Goal: Task Accomplishment & Management: Manage account settings

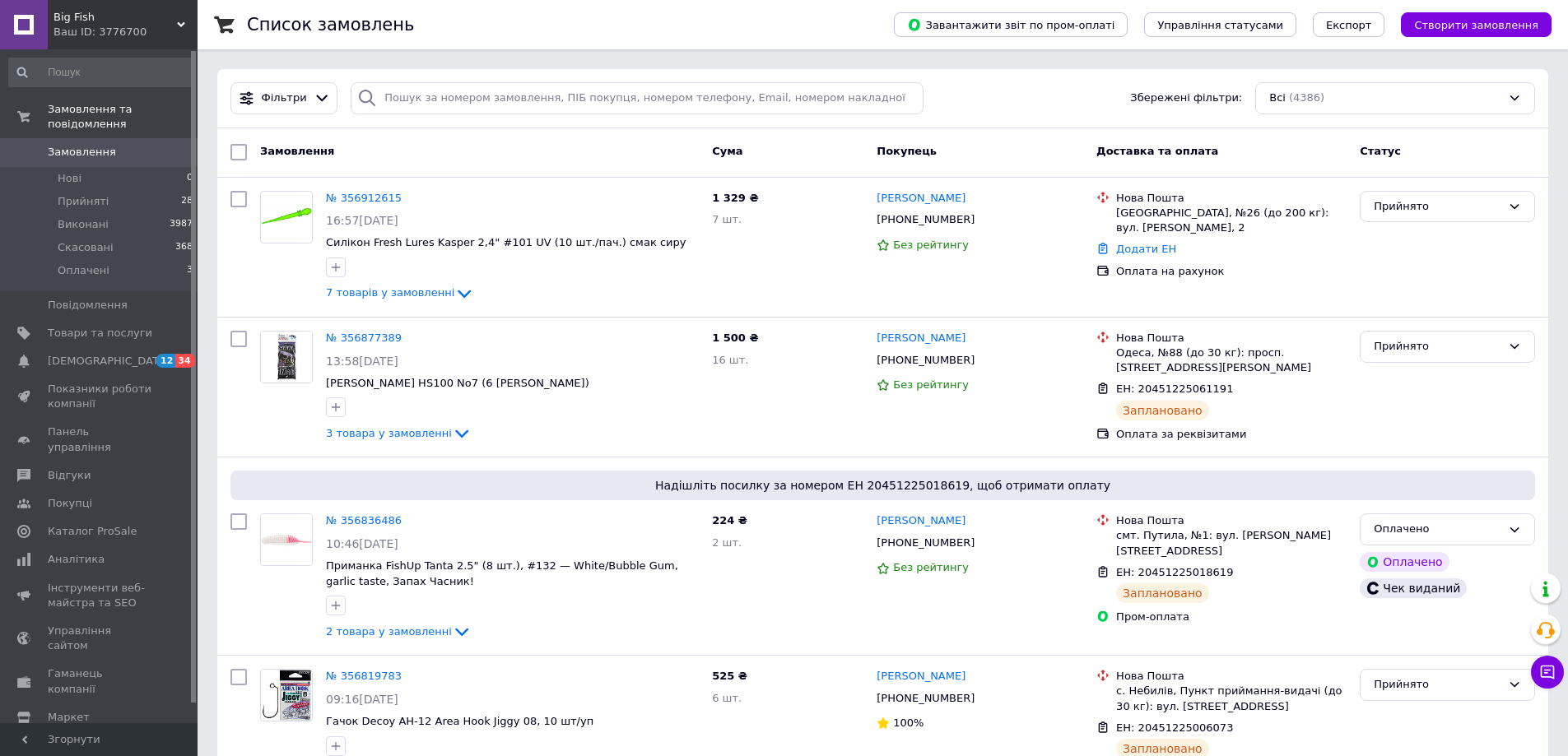
click at [96, 145] on span "Замовлення" at bounding box center [82, 153] width 68 height 15
click at [378, 190] on div "№ 356912615" at bounding box center [363, 199] width 79 height 19
click at [369, 201] on link "№ 356912615" at bounding box center [364, 197] width 76 height 12
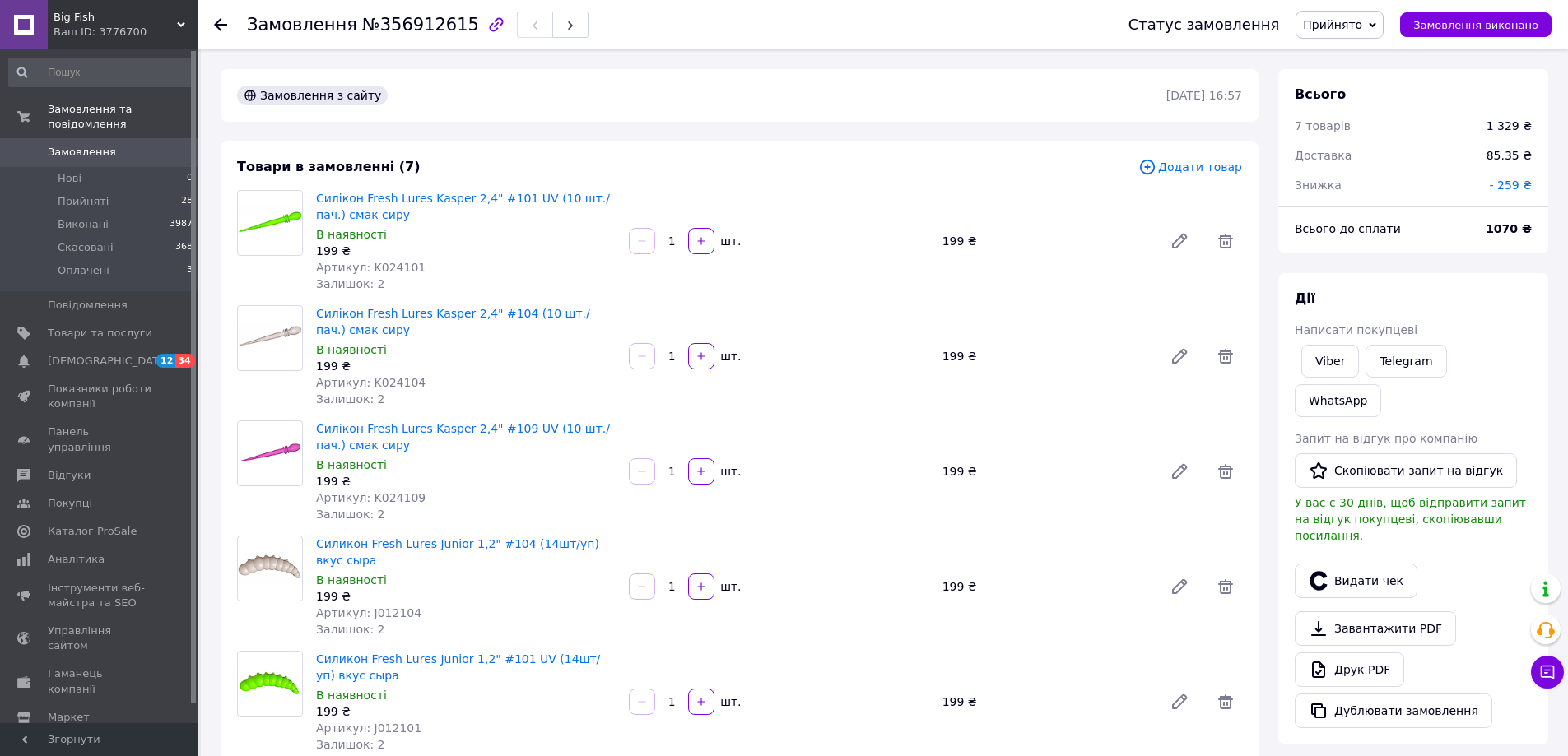
scroll to position [83, 0]
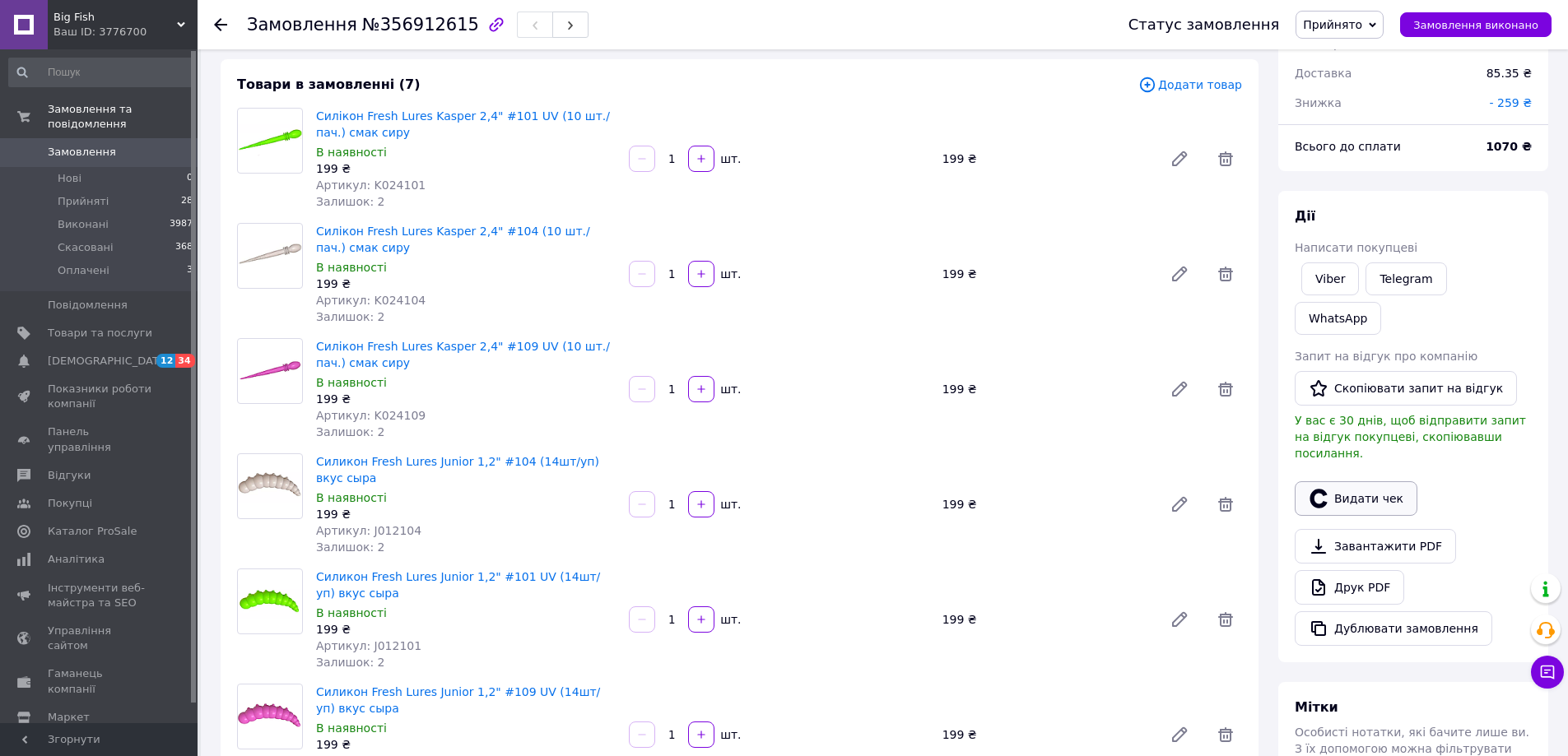
click at [1351, 481] on button "Видати чек" at bounding box center [1356, 498] width 122 height 34
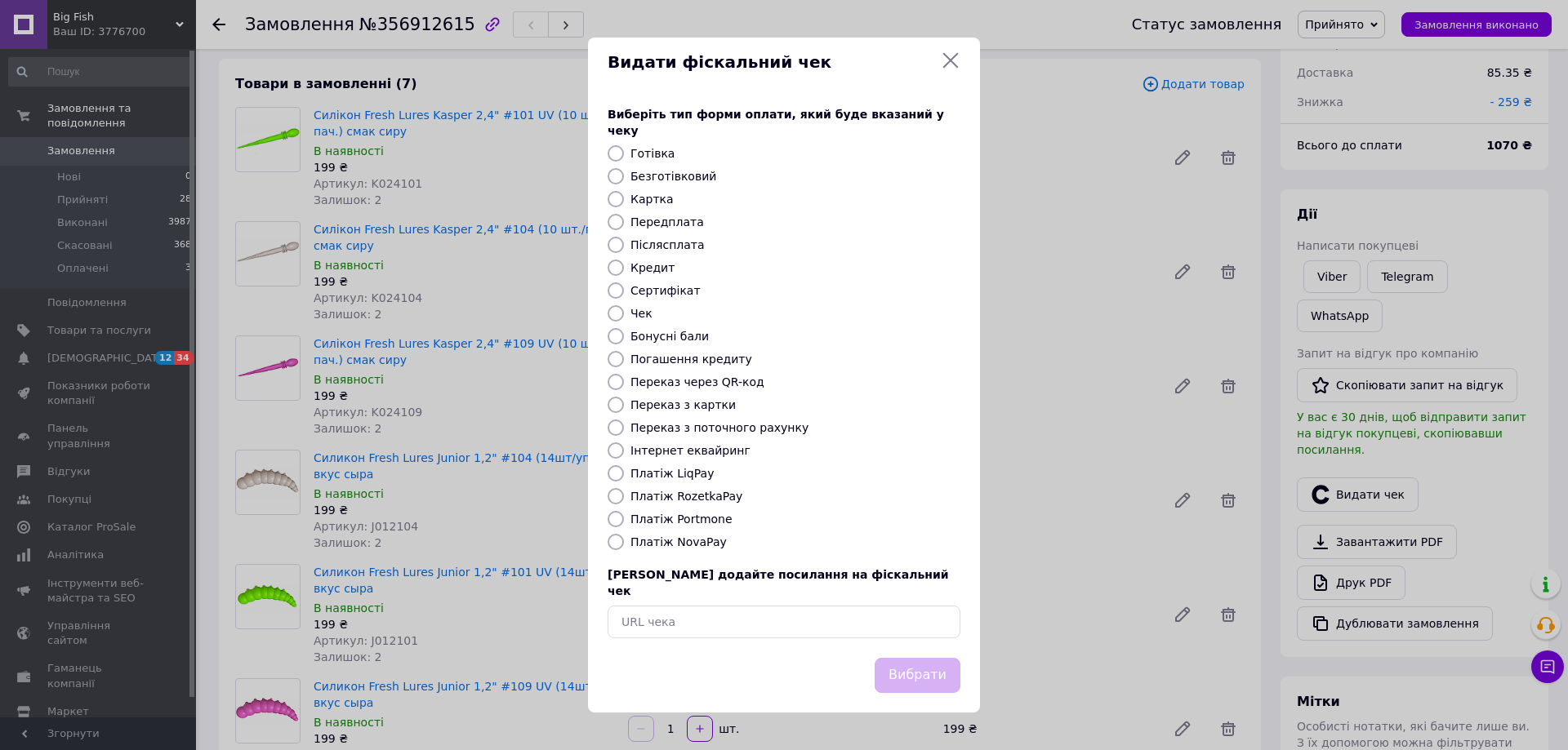
click at [643, 177] on label "Безготівковий" at bounding box center [673, 176] width 86 height 13
click at [624, 177] on input "Безготівковий" at bounding box center [615, 176] width 16 height 16
radio input "true"
click at [922, 658] on button "Вибрати" at bounding box center [917, 675] width 86 height 35
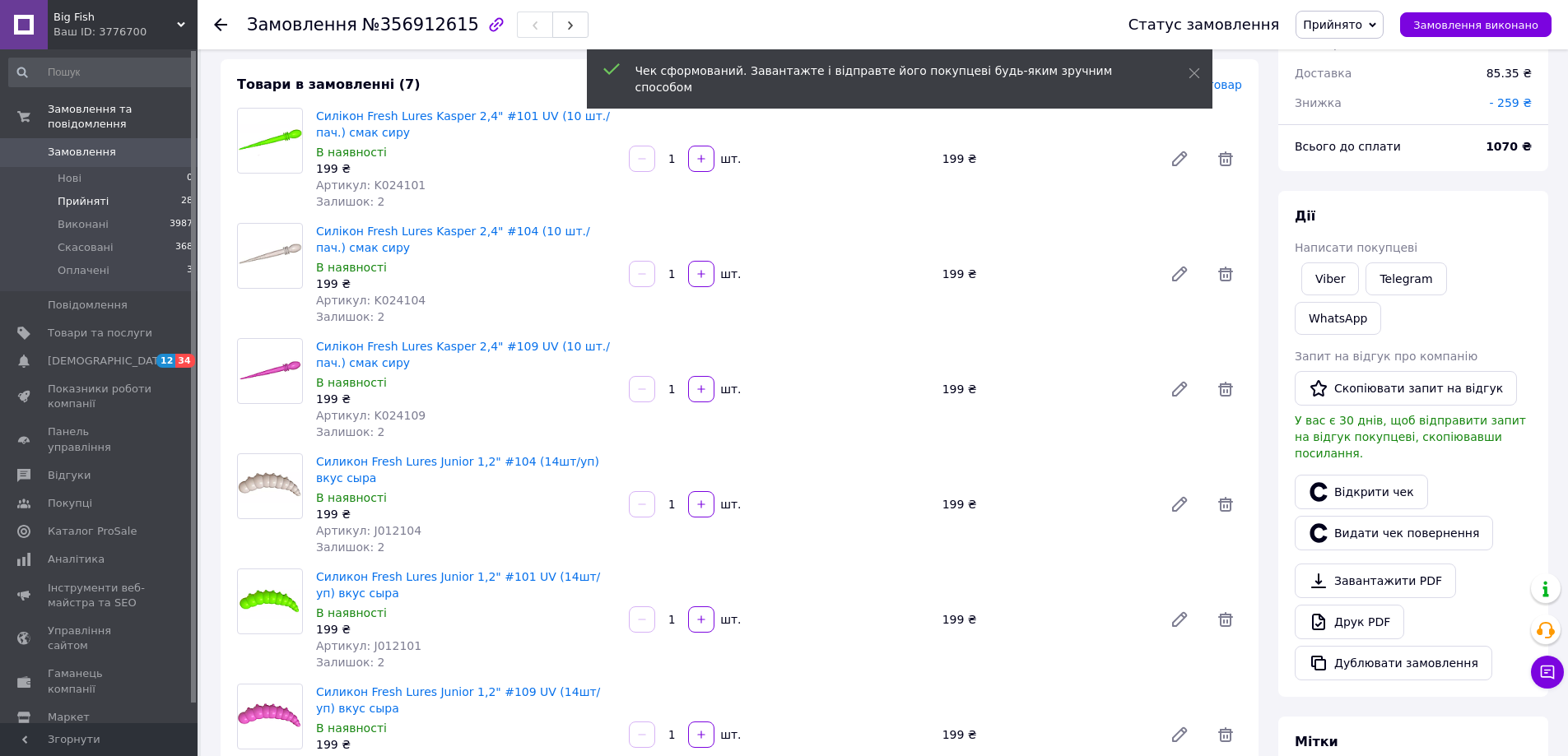
click at [82, 194] on span "Прийняті" at bounding box center [83, 202] width 51 height 15
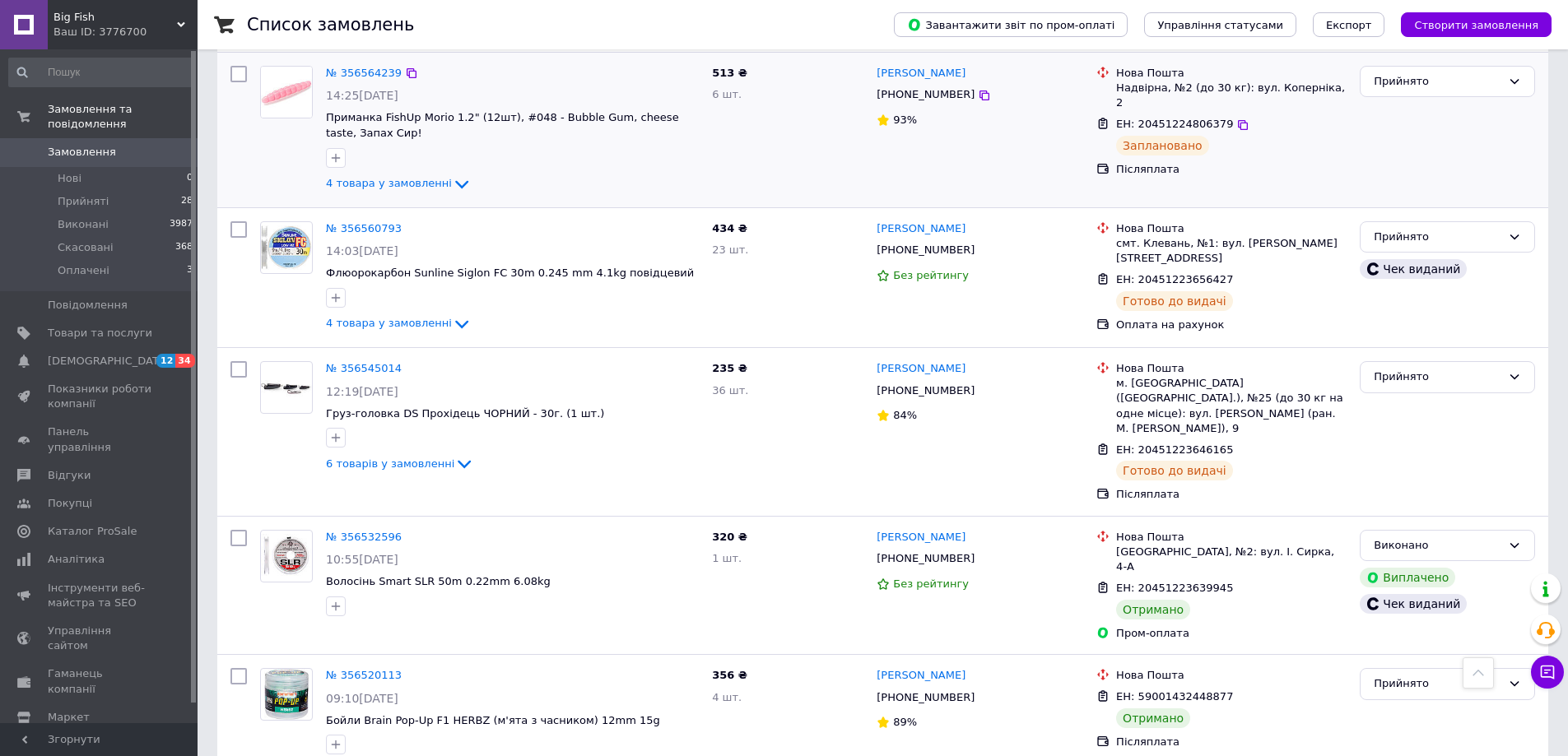
scroll to position [2387, 0]
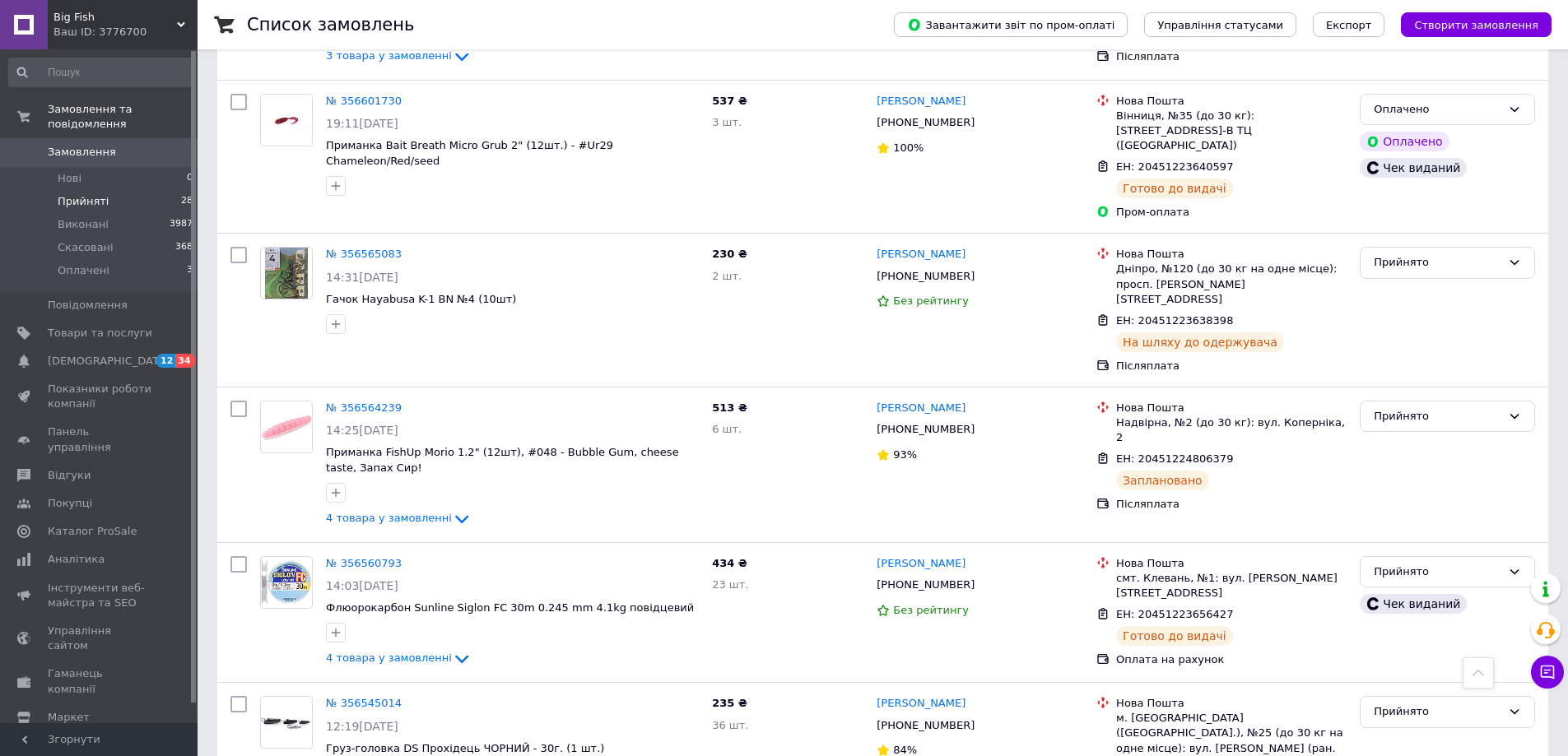
click at [94, 194] on span "Прийняті" at bounding box center [83, 202] width 51 height 15
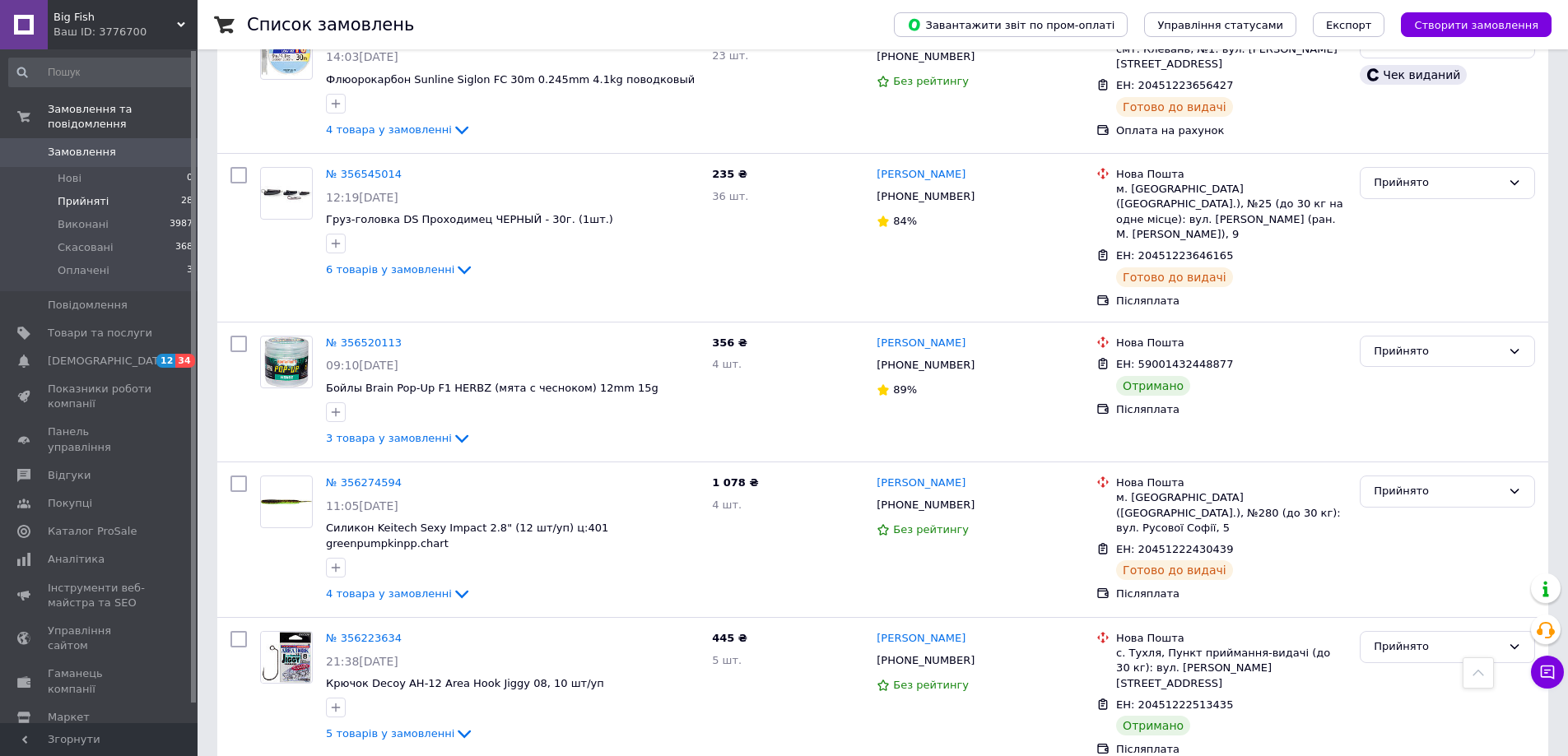
scroll to position [2593, 0]
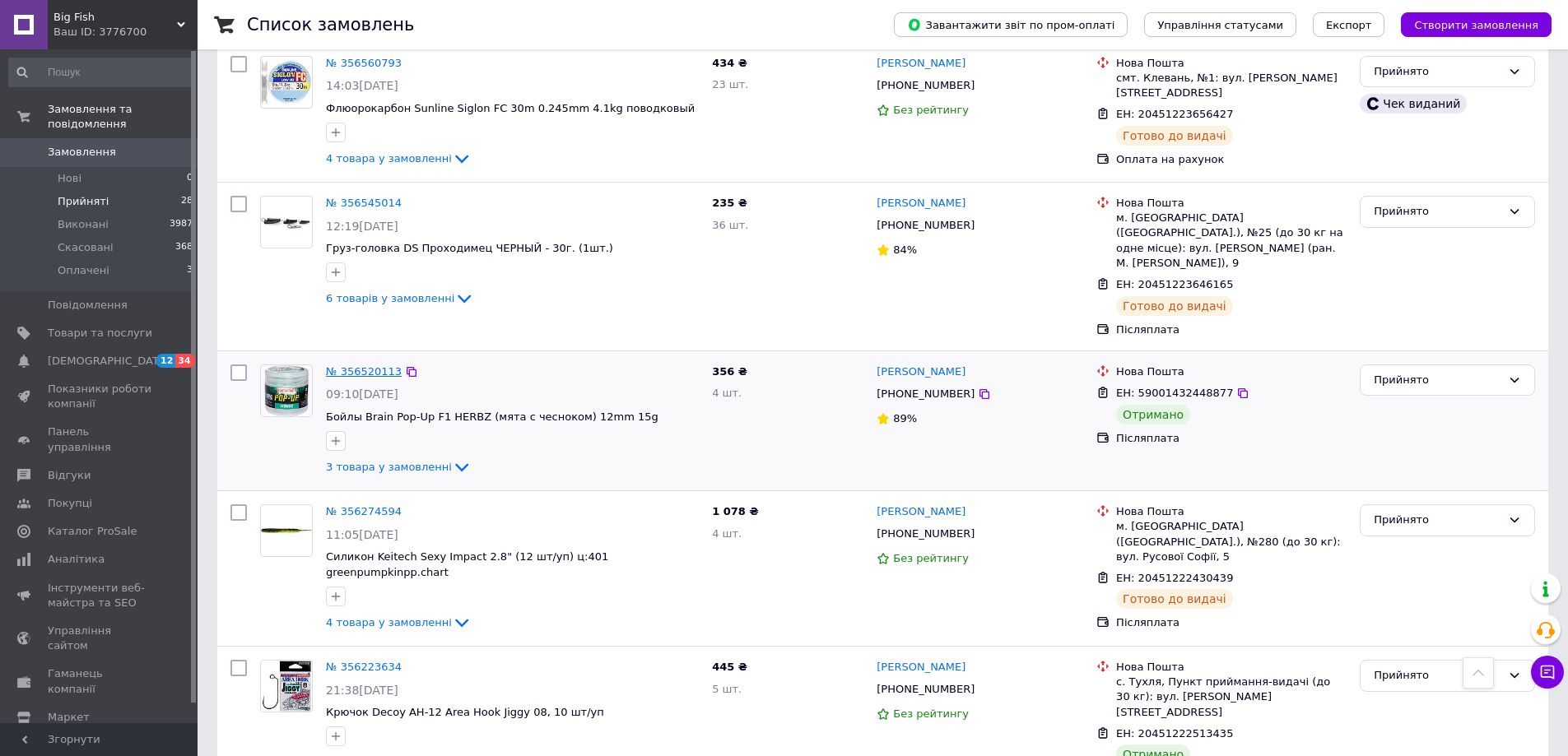
click at [375, 365] on link "№ 356520113" at bounding box center [364, 371] width 76 height 12
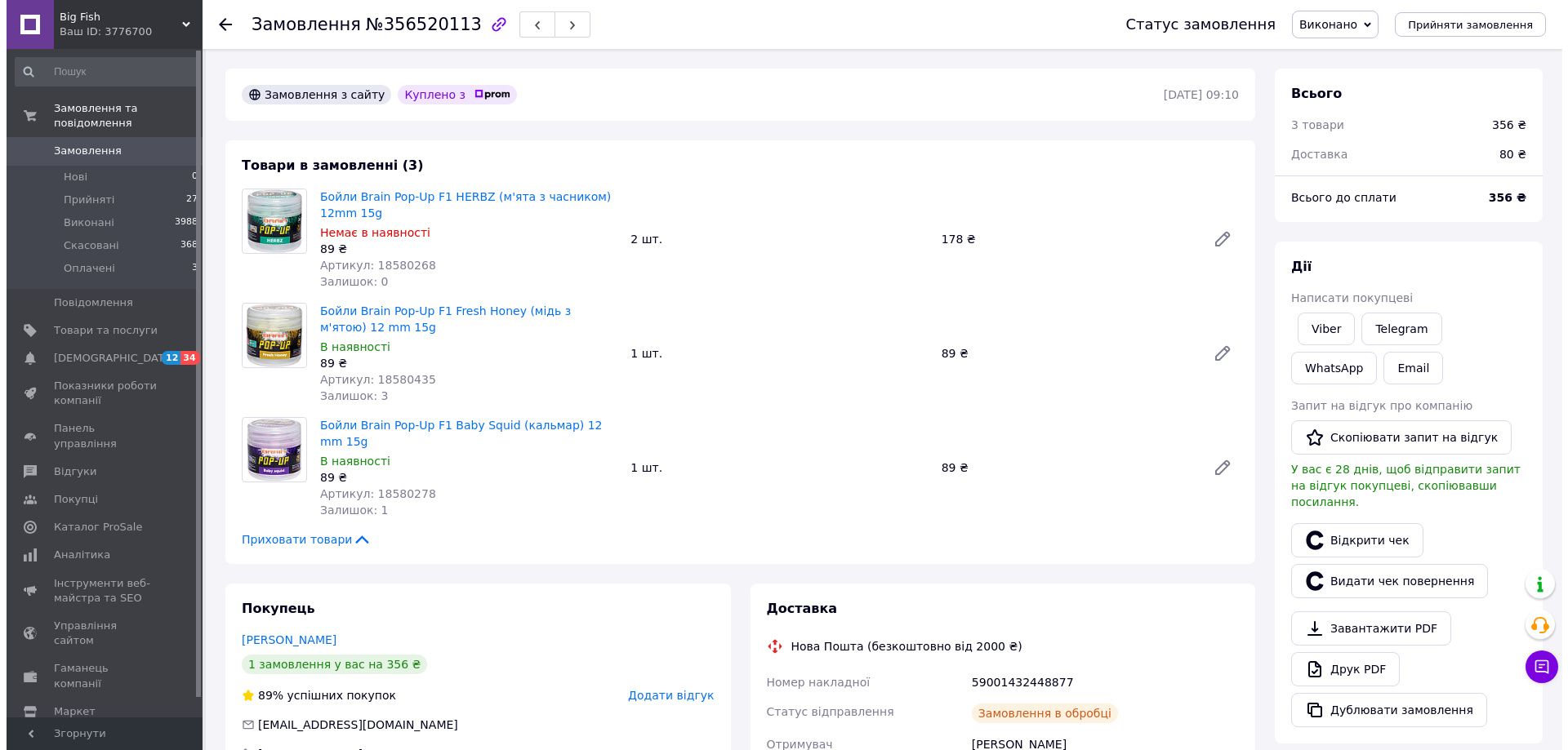
scroll to position [62, 0]
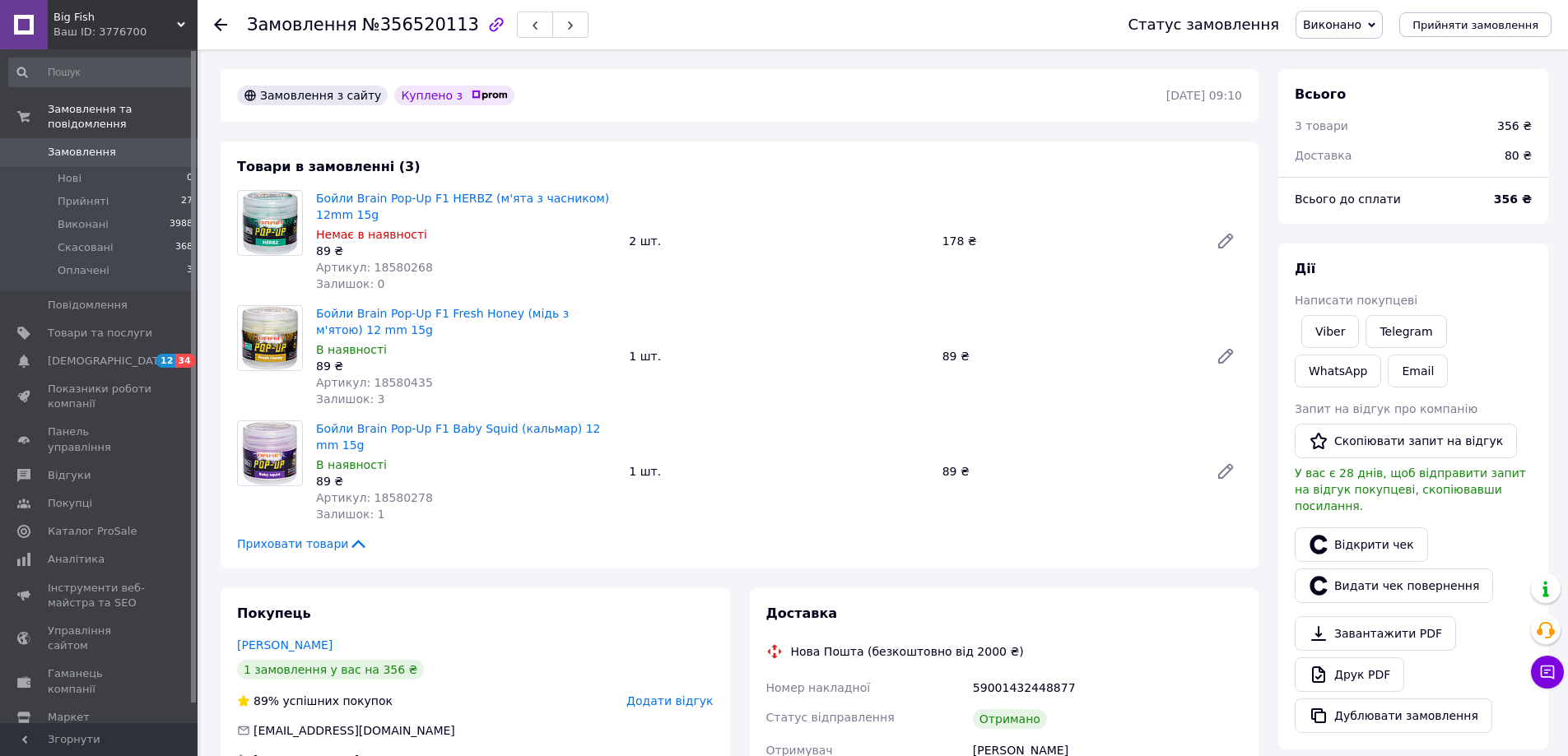
click at [79, 145] on span "Замовлення" at bounding box center [82, 153] width 68 height 15
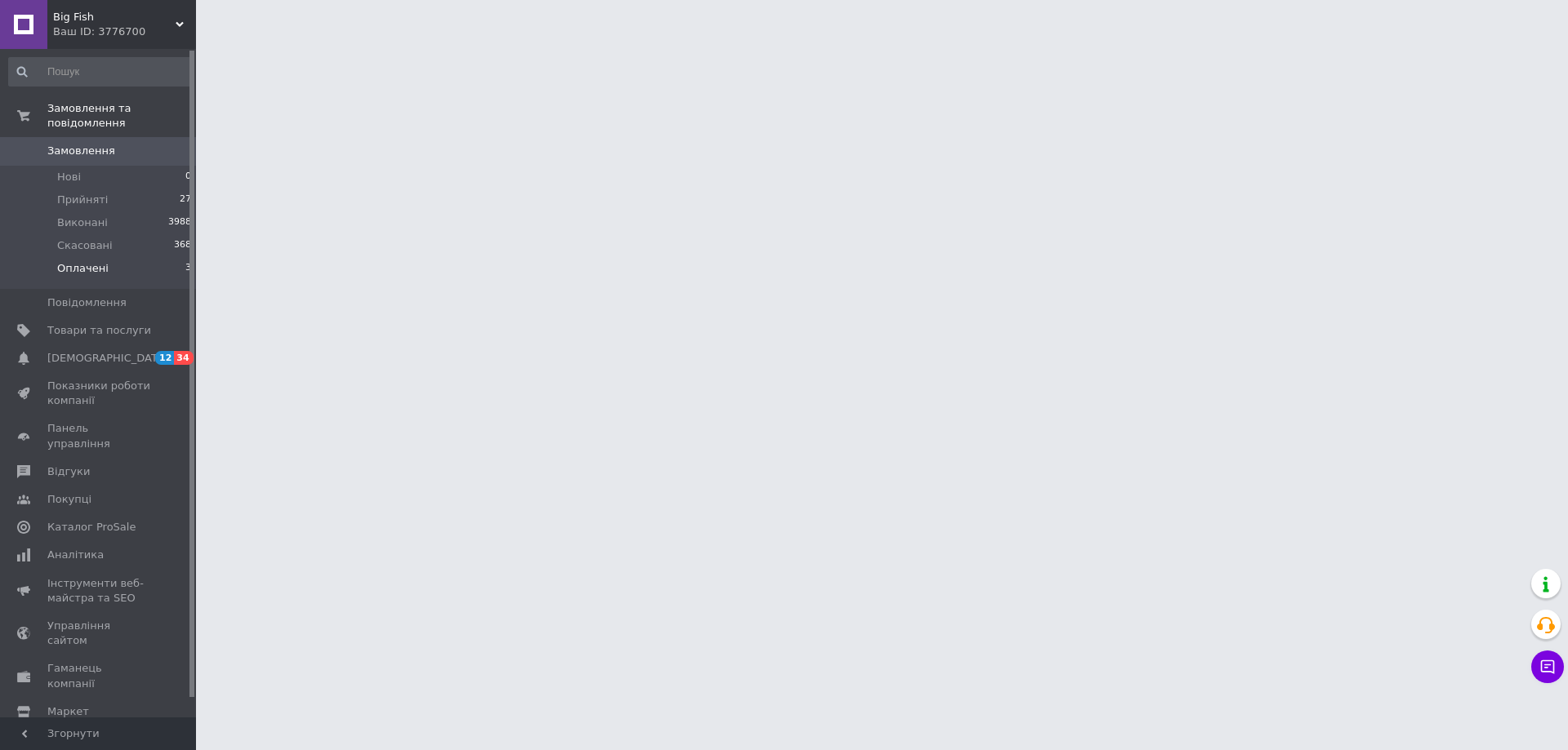
click at [88, 262] on span "Оплачені" at bounding box center [83, 269] width 52 height 15
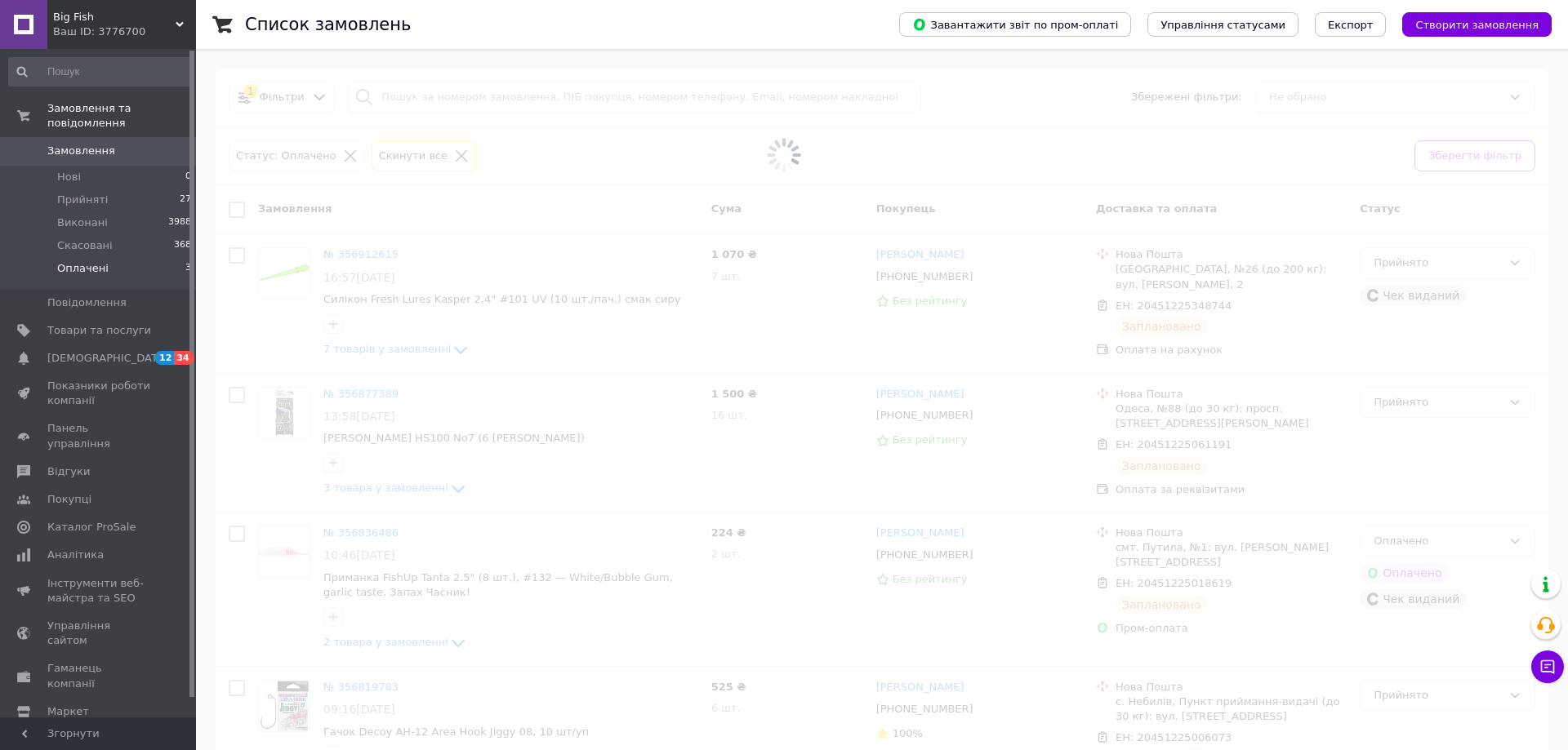
click at [85, 262] on span "Оплачені" at bounding box center [83, 269] width 52 height 15
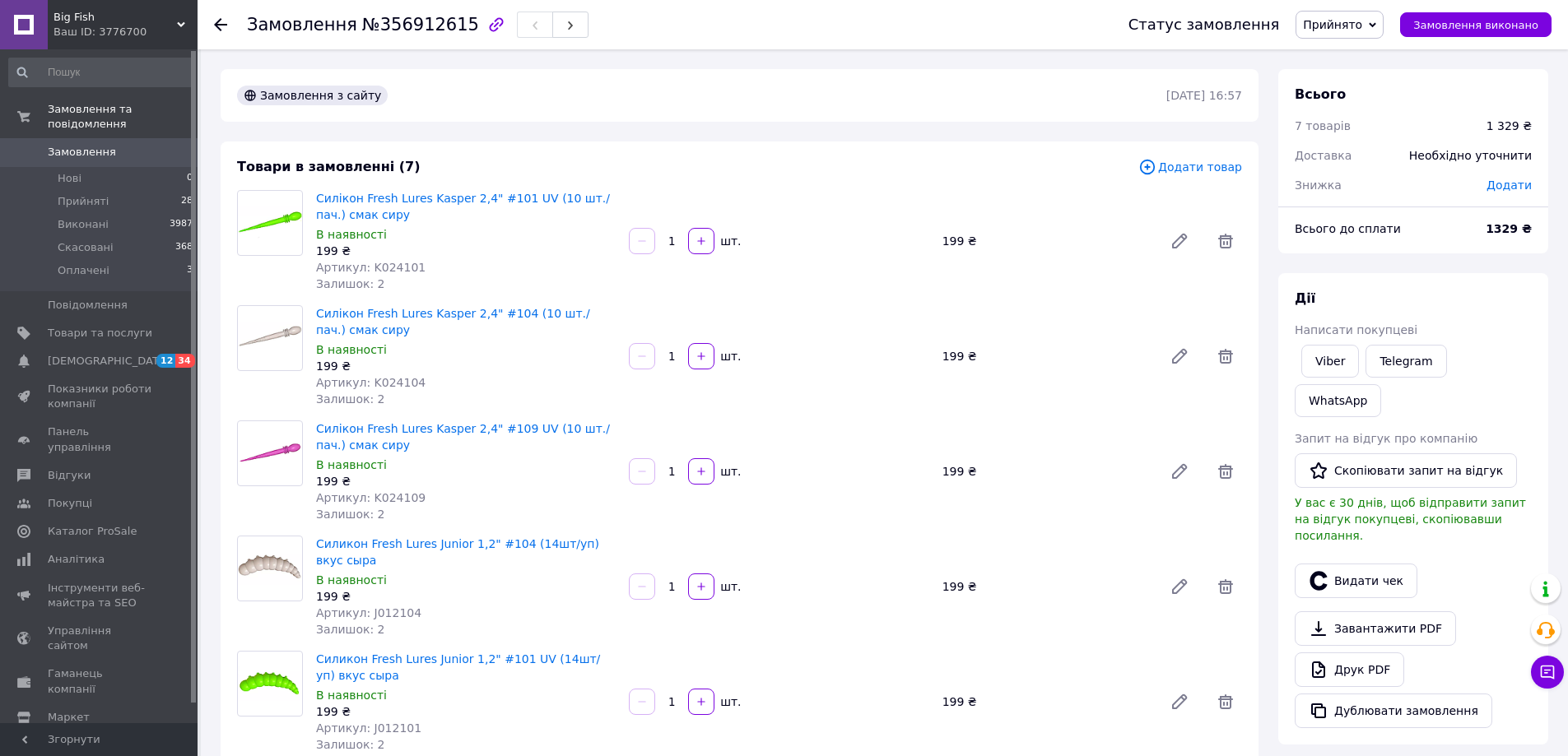
click at [1505, 183] on span "Додати" at bounding box center [1509, 185] width 46 height 13
click at [1378, 249] on input "text" at bounding box center [1395, 251] width 97 height 33
type input "20"
click at [1475, 249] on div "₴" at bounding box center [1474, 251] width 20 height 18
click at [1482, 320] on li "%" at bounding box center [1484, 318] width 65 height 31
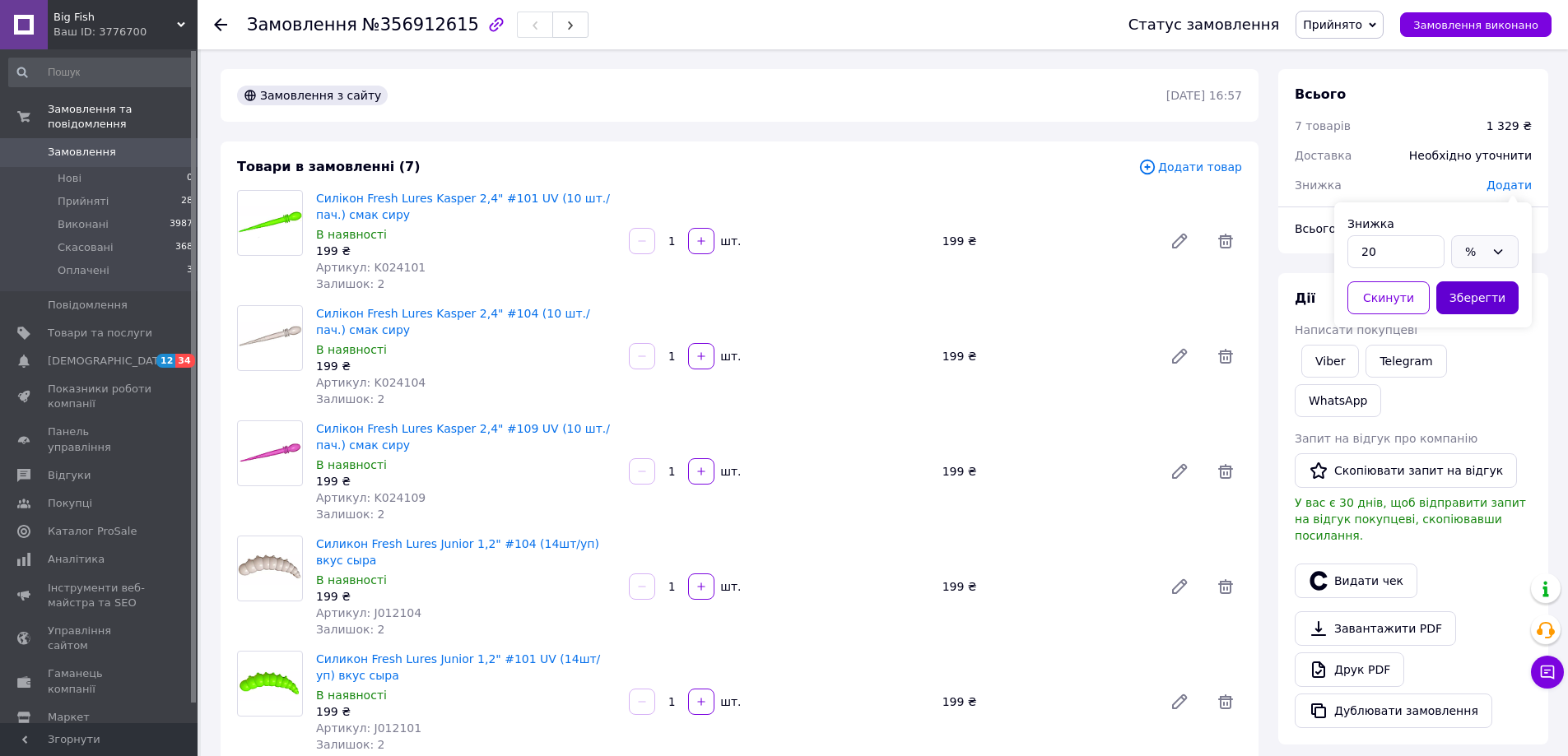
click at [1487, 292] on button "Зберегти" at bounding box center [1477, 298] width 83 height 33
click at [1505, 189] on span "- 265.80 ₴" at bounding box center [1501, 185] width 61 height 13
drag, startPoint x: 1396, startPoint y: 245, endPoint x: 1357, endPoint y: 251, distance: 39.5
click at [1357, 251] on input "265.8" at bounding box center [1395, 251] width 97 height 33
type input "258"
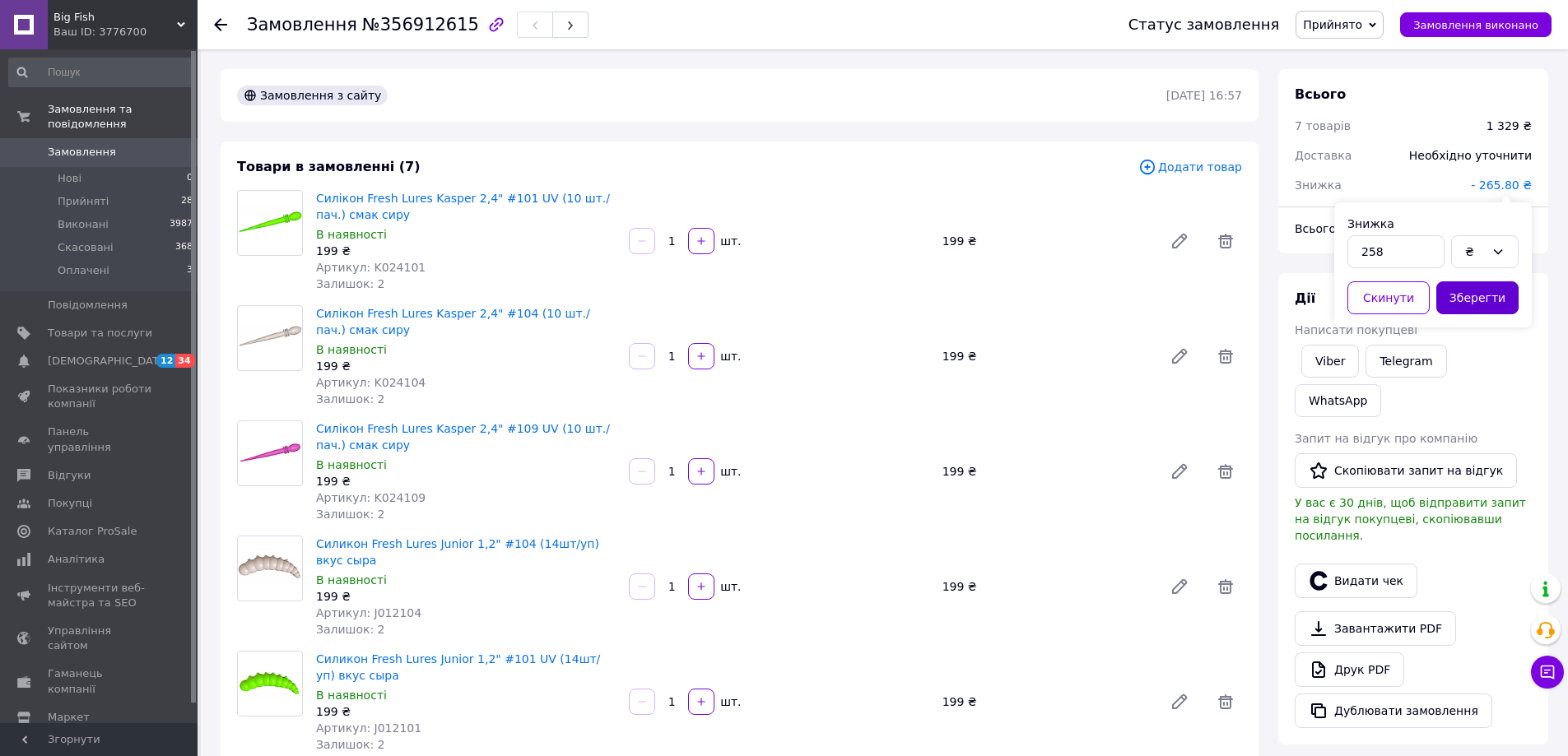
click at [1447, 292] on button "Зберегти" at bounding box center [1477, 298] width 83 height 33
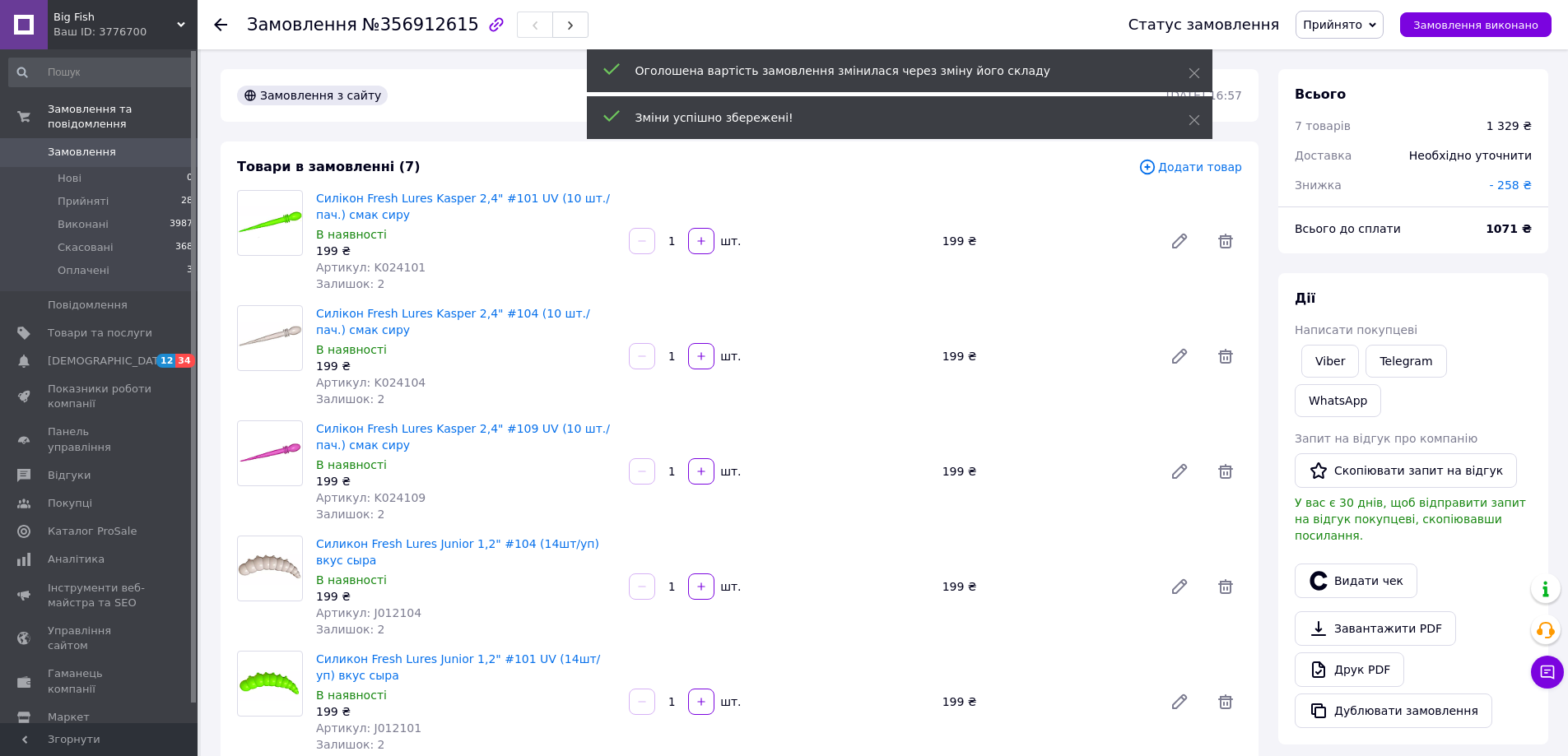
click at [1507, 189] on span "- 258 ₴" at bounding box center [1509, 185] width 43 height 13
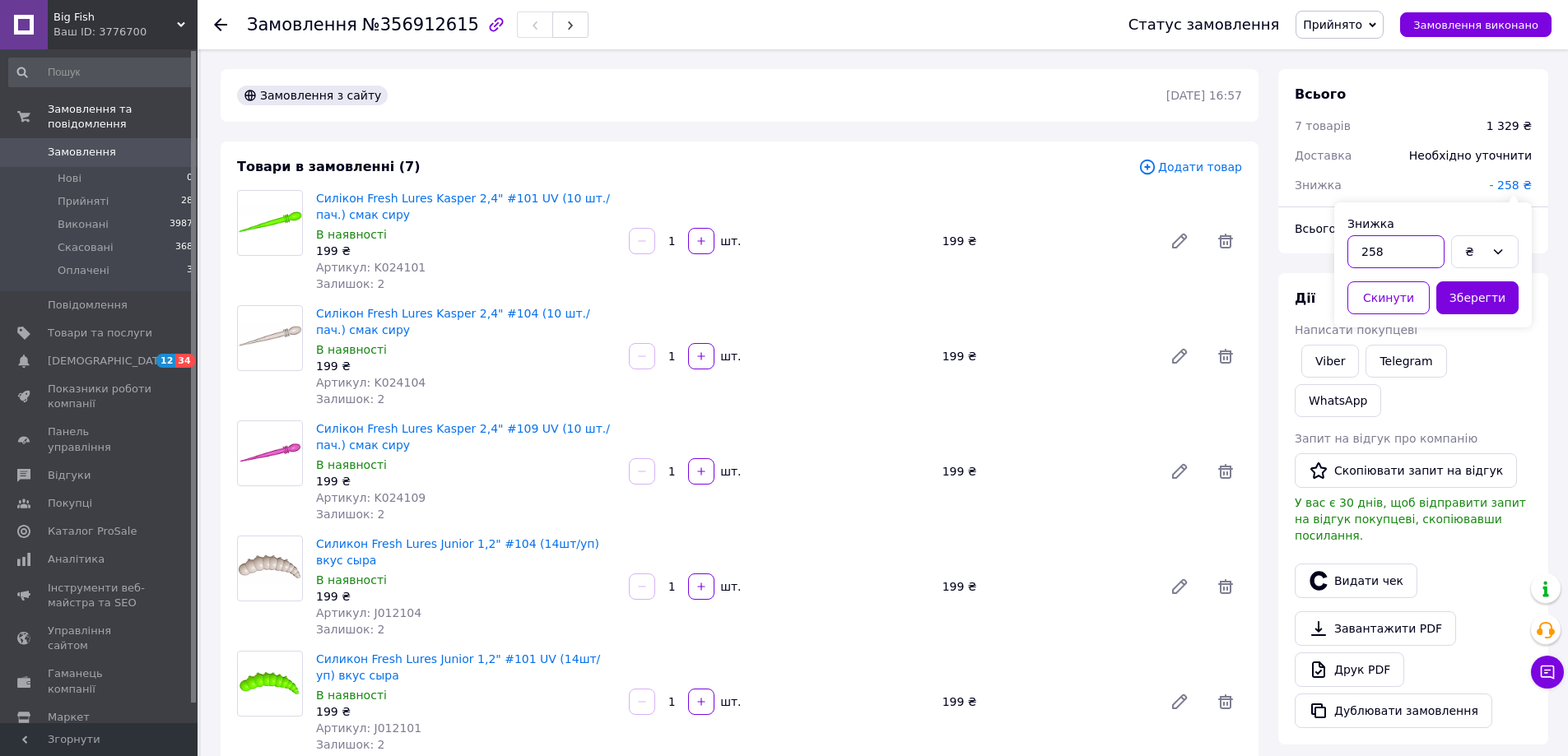
click at [1407, 257] on input "258" at bounding box center [1395, 251] width 97 height 33
type input "259"
click at [1475, 294] on button "Зберегти" at bounding box center [1477, 298] width 83 height 33
drag, startPoint x: 1293, startPoint y: 227, endPoint x: 1539, endPoint y: 227, distance: 246.0
click at [1539, 227] on div "Всього до сплати 1070 ₴" at bounding box center [1412, 229] width 257 height 36
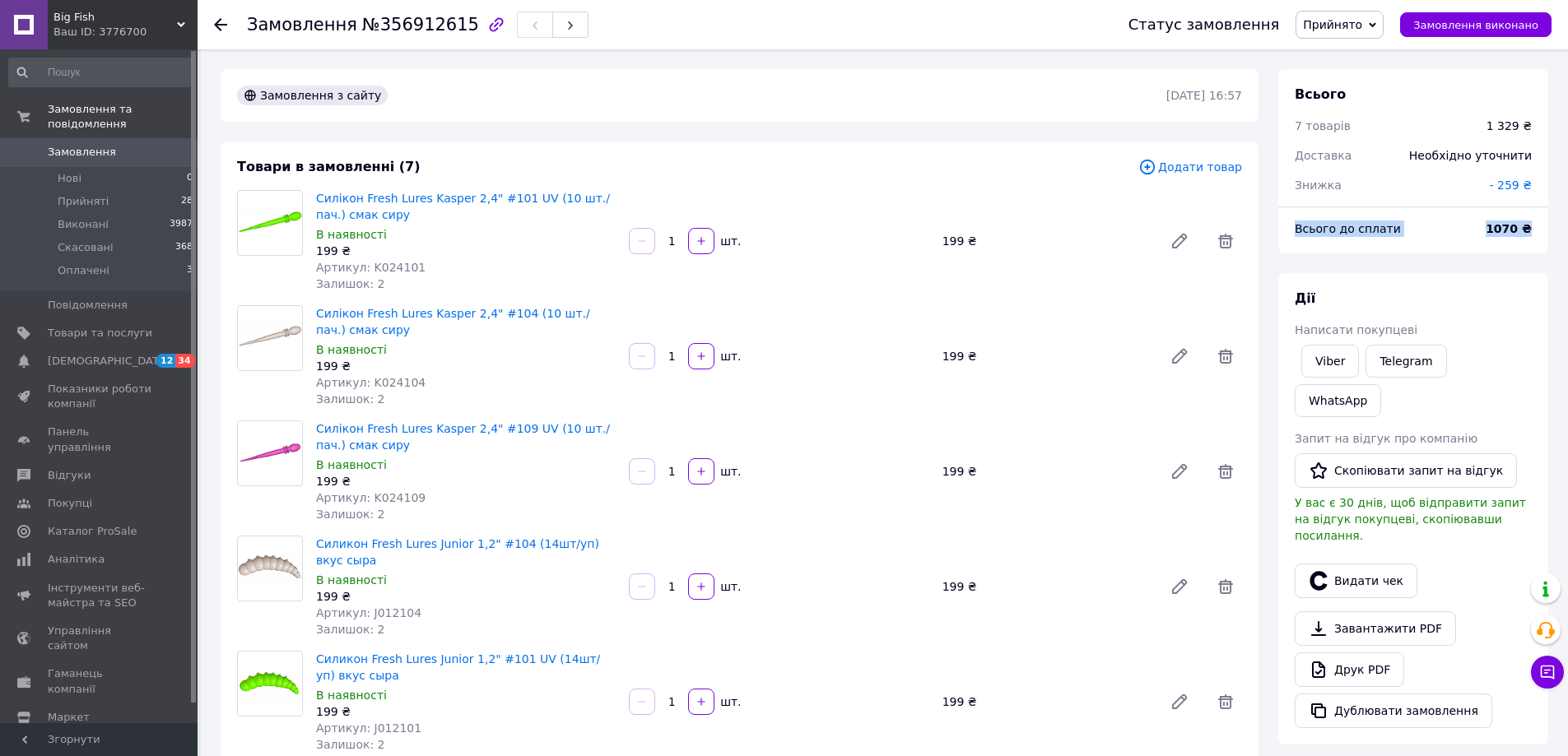
copy div "Всього до сплати 1070 ₴"
click at [1332, 362] on link "Viber" at bounding box center [1330, 360] width 58 height 33
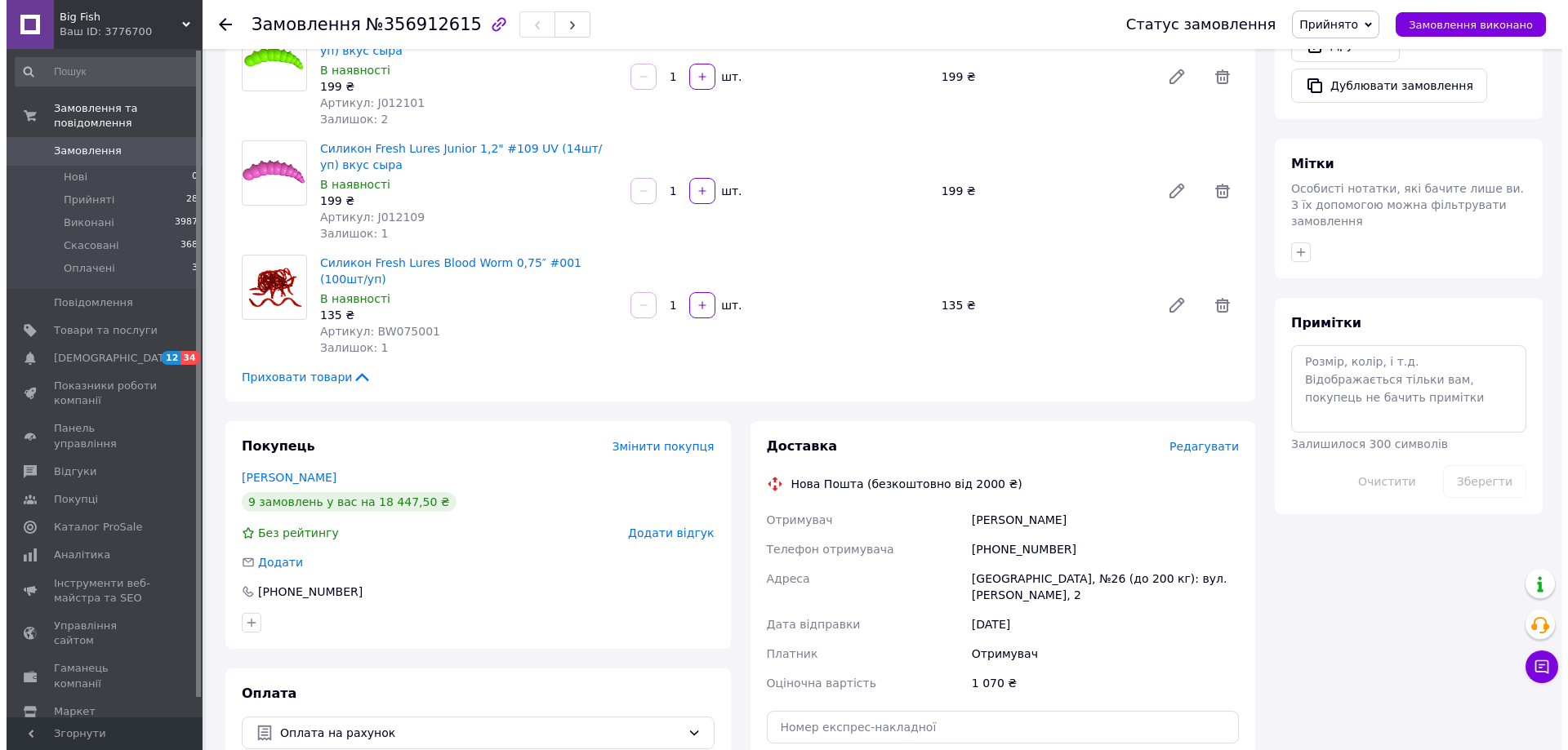
scroll to position [735, 0]
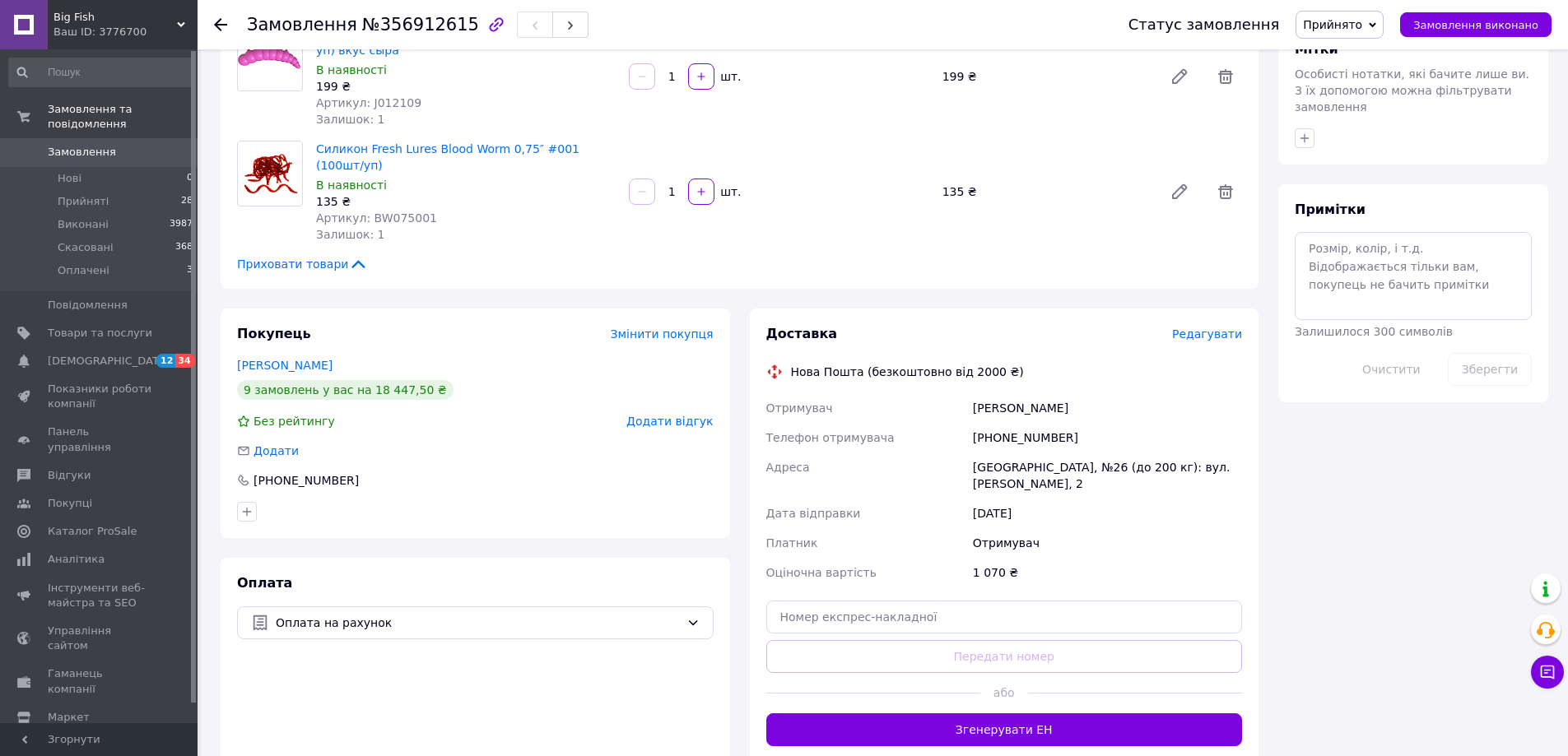
click at [1203, 327] on span "Редагувати" at bounding box center [1207, 334] width 70 height 13
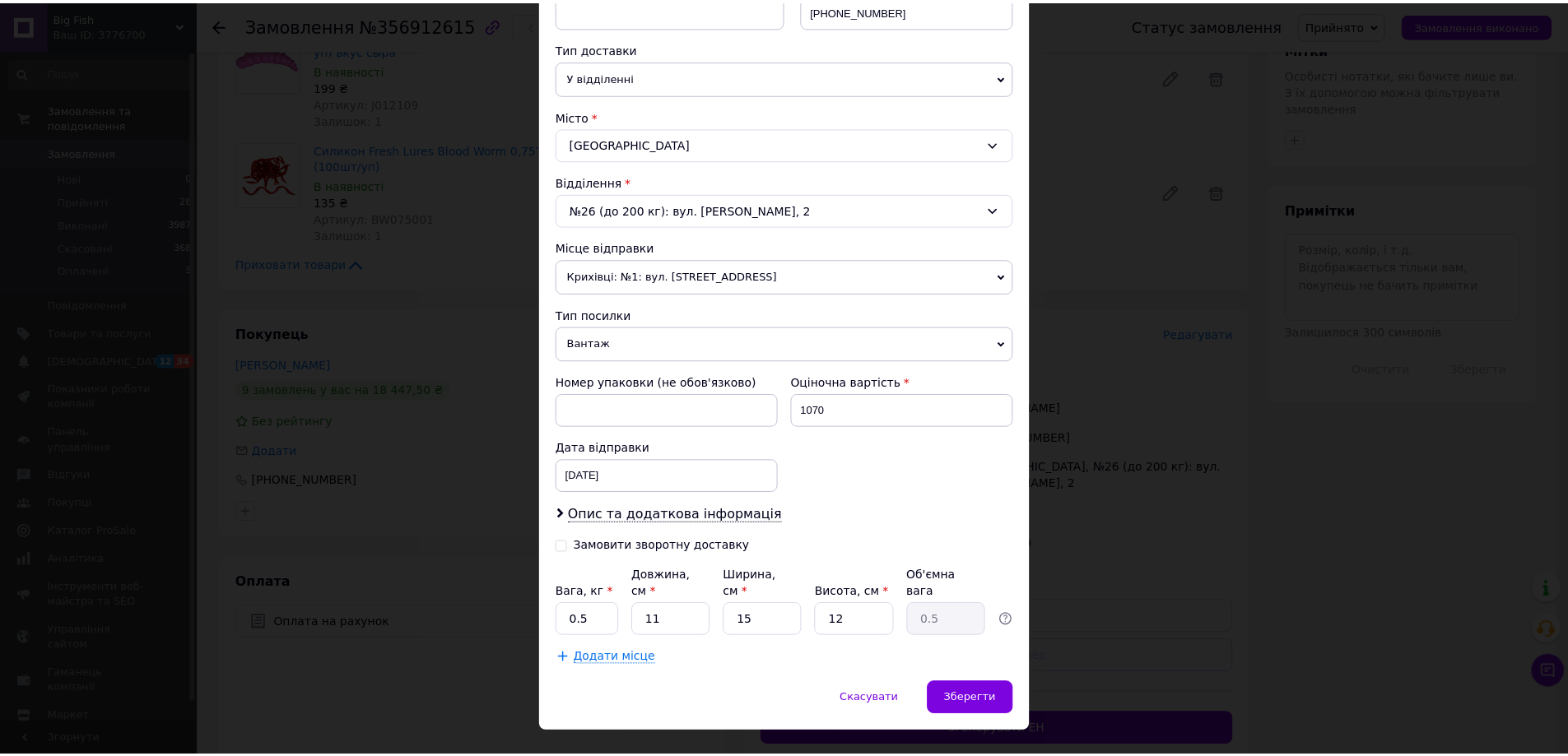
scroll to position [366, 0]
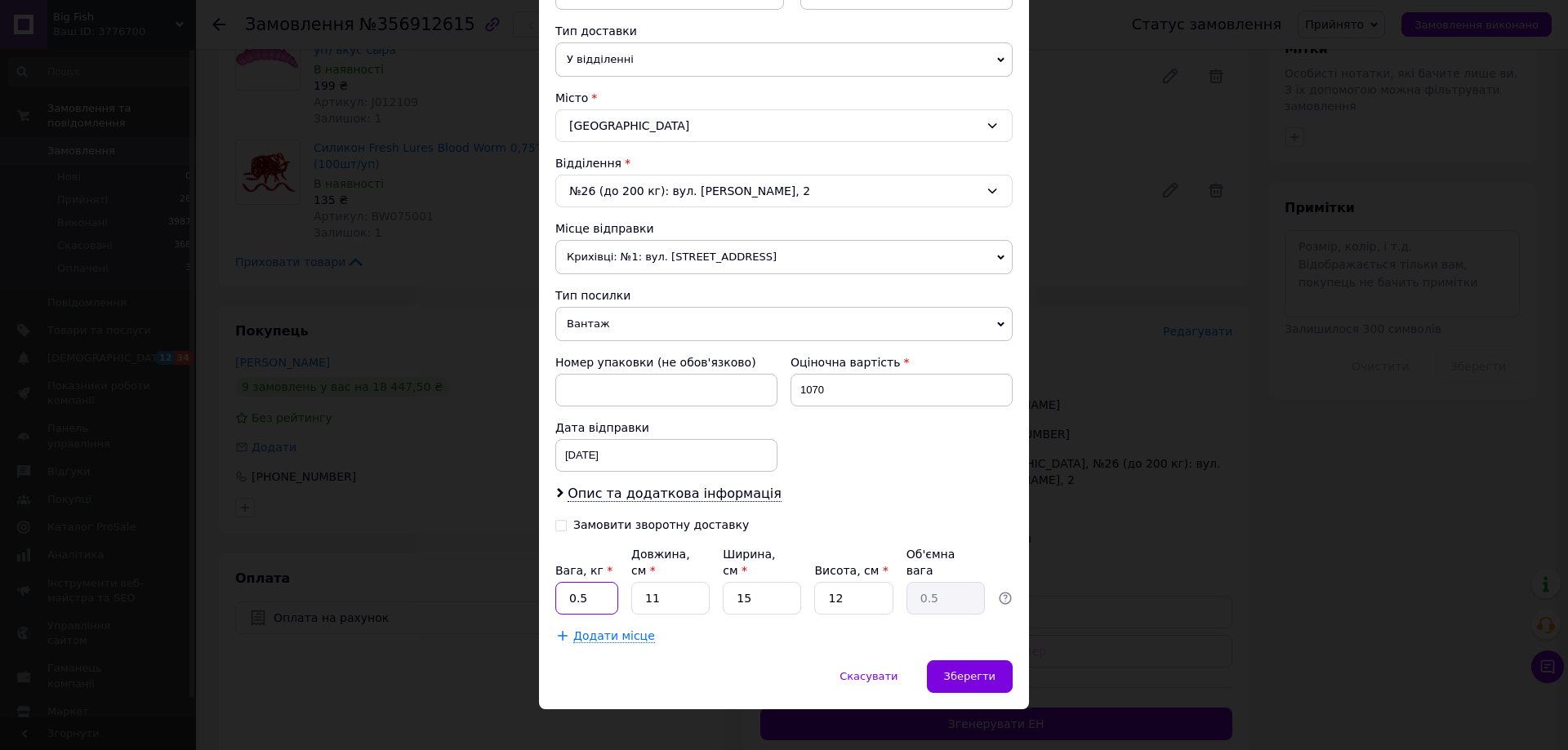
click at [601, 582] on input "0.5" at bounding box center [586, 598] width 63 height 33
type input "2"
type input "0.1"
type input "24"
type input "1.08"
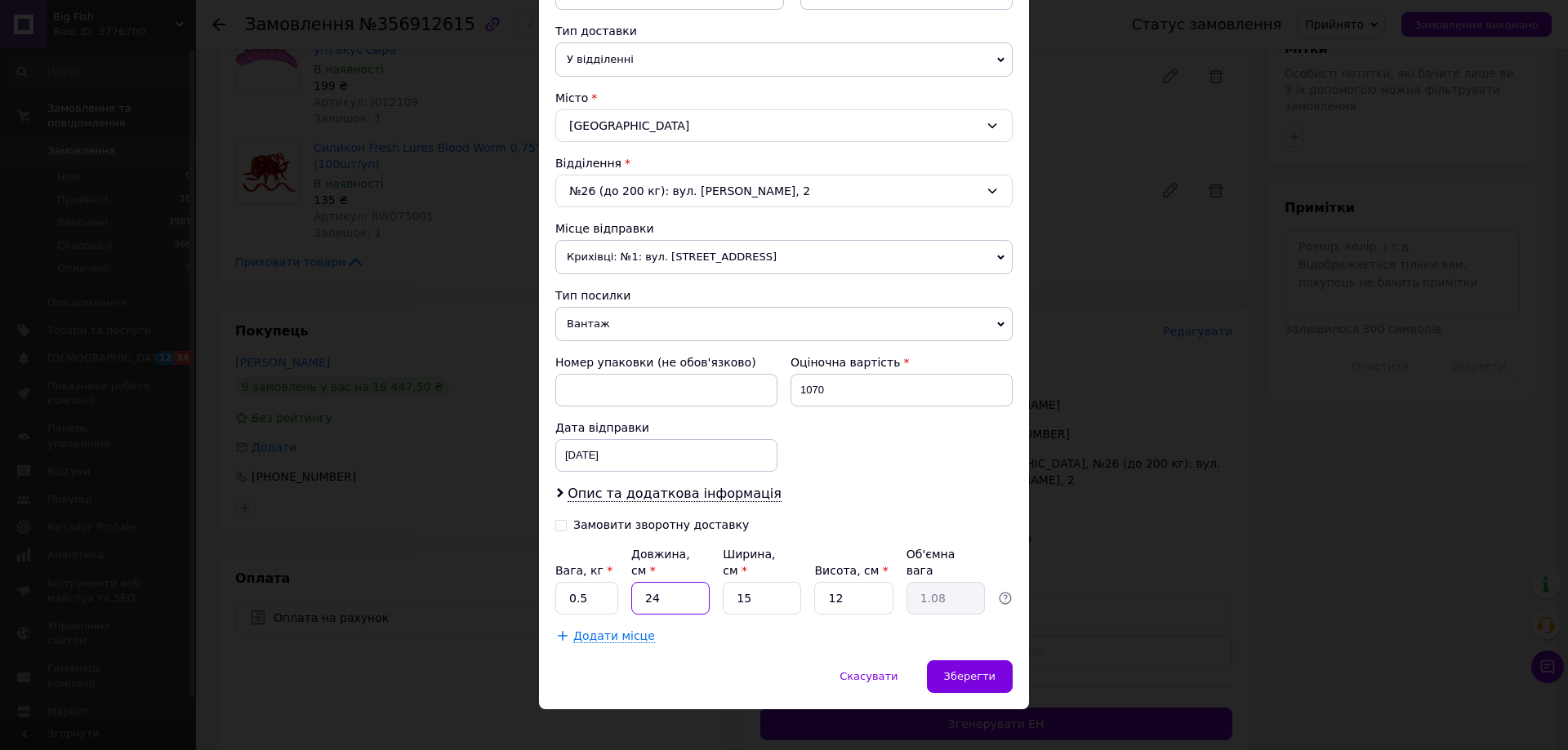
type input "24"
type input "1"
type input "0.1"
type input "17"
type input "1.22"
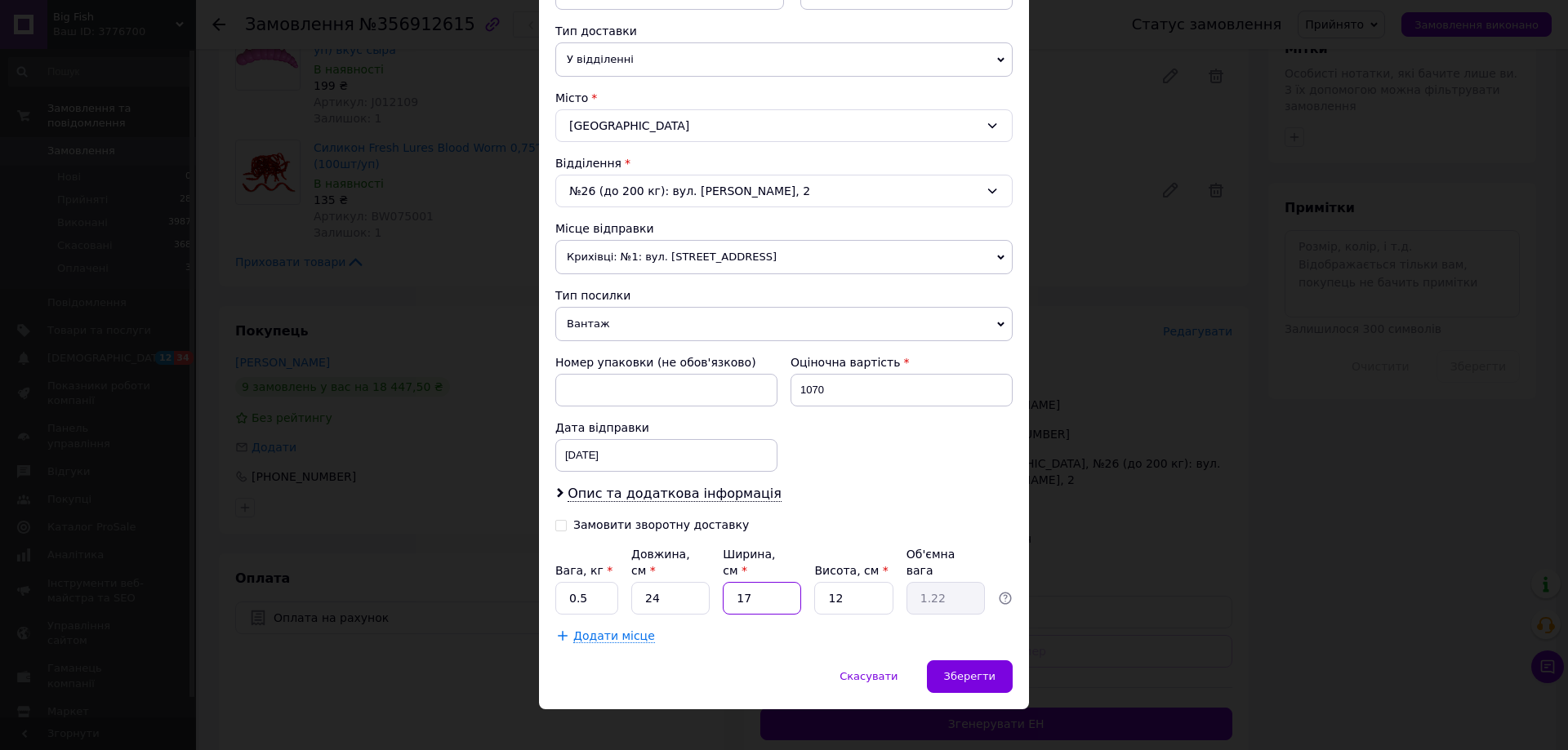
type input "17"
type input "4"
type input "0.41"
type input "4"
click at [965, 670] on span "Зберегти" at bounding box center [969, 676] width 52 height 12
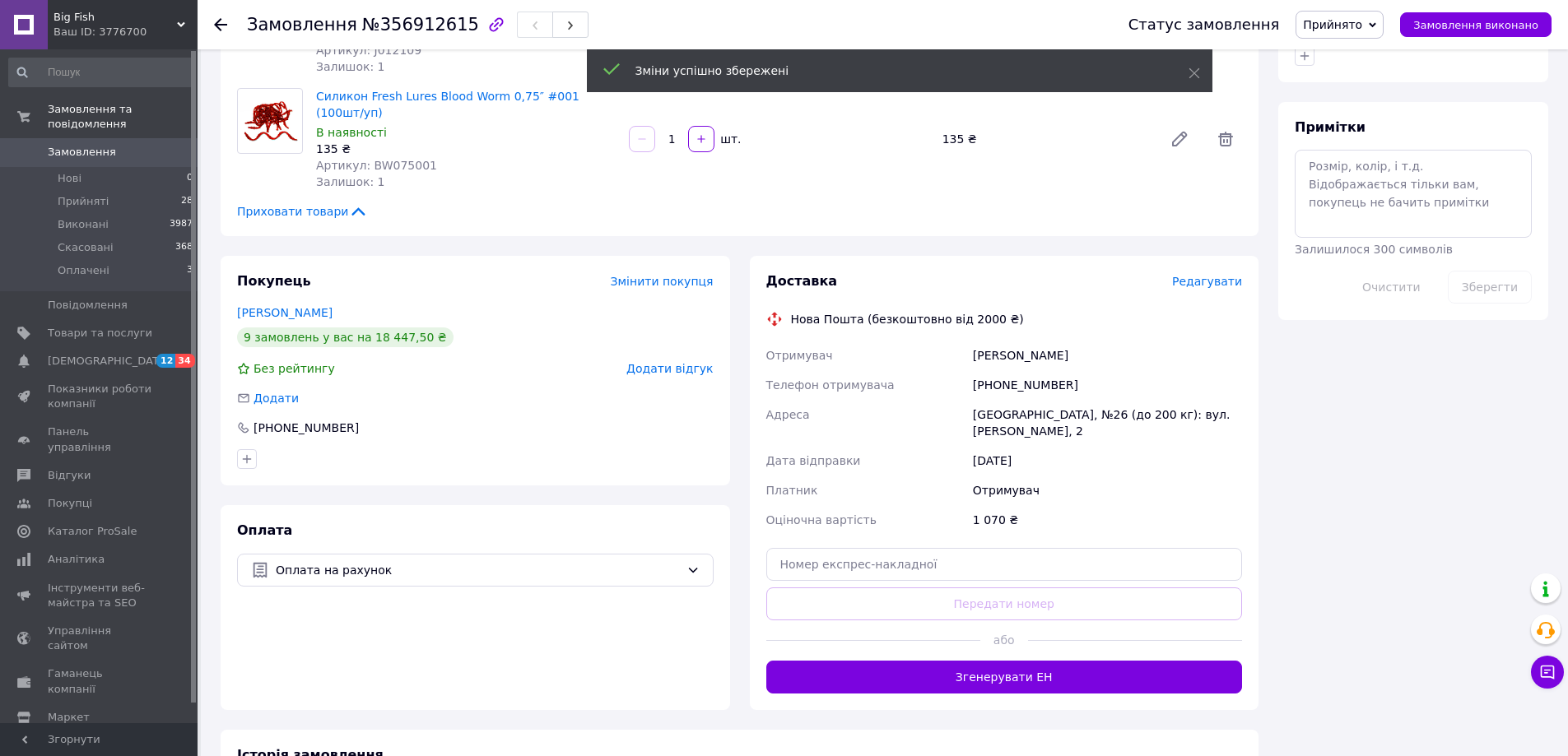
scroll to position [823, 0]
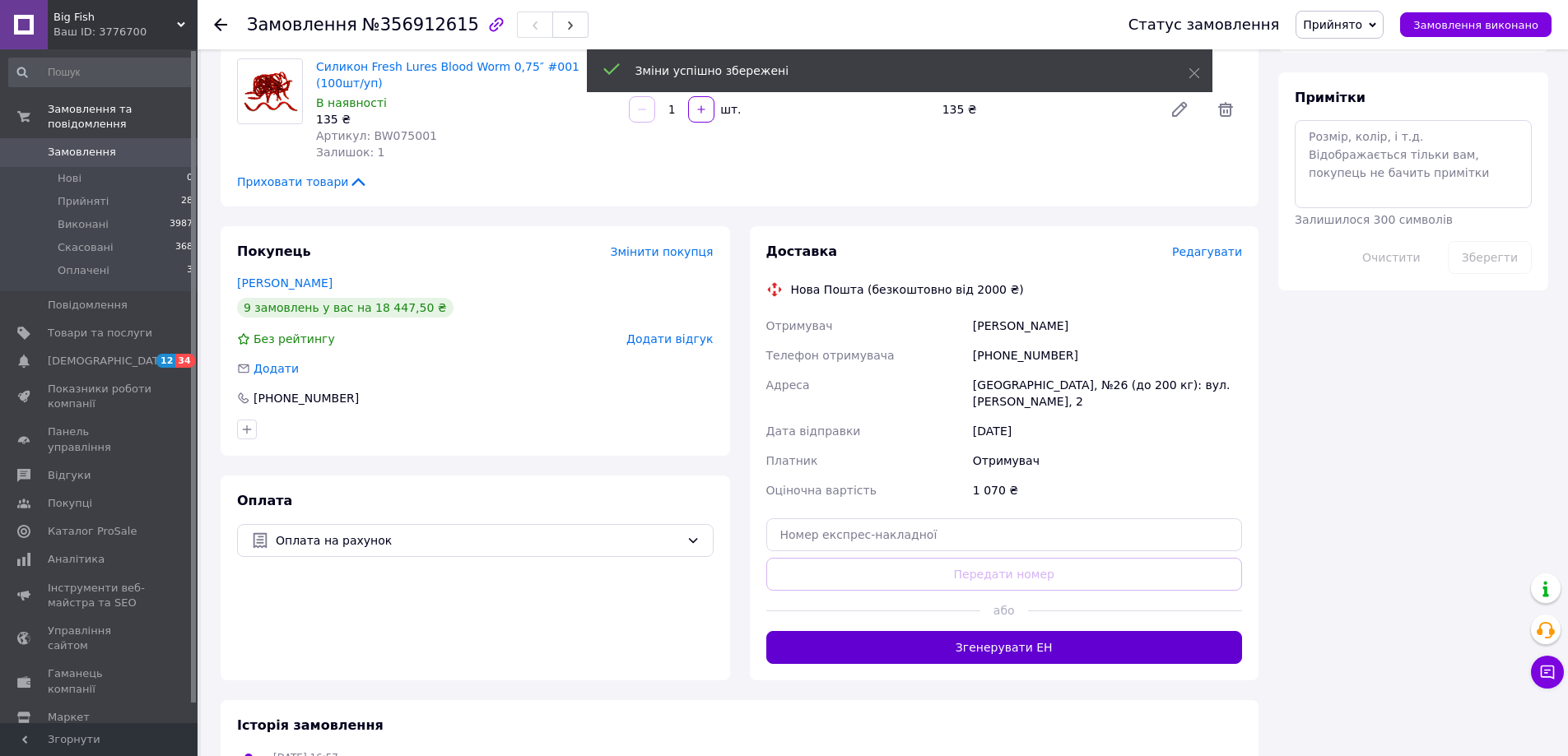
click at [990, 631] on button "Згенерувати ЕН" at bounding box center [1005, 647] width 476 height 33
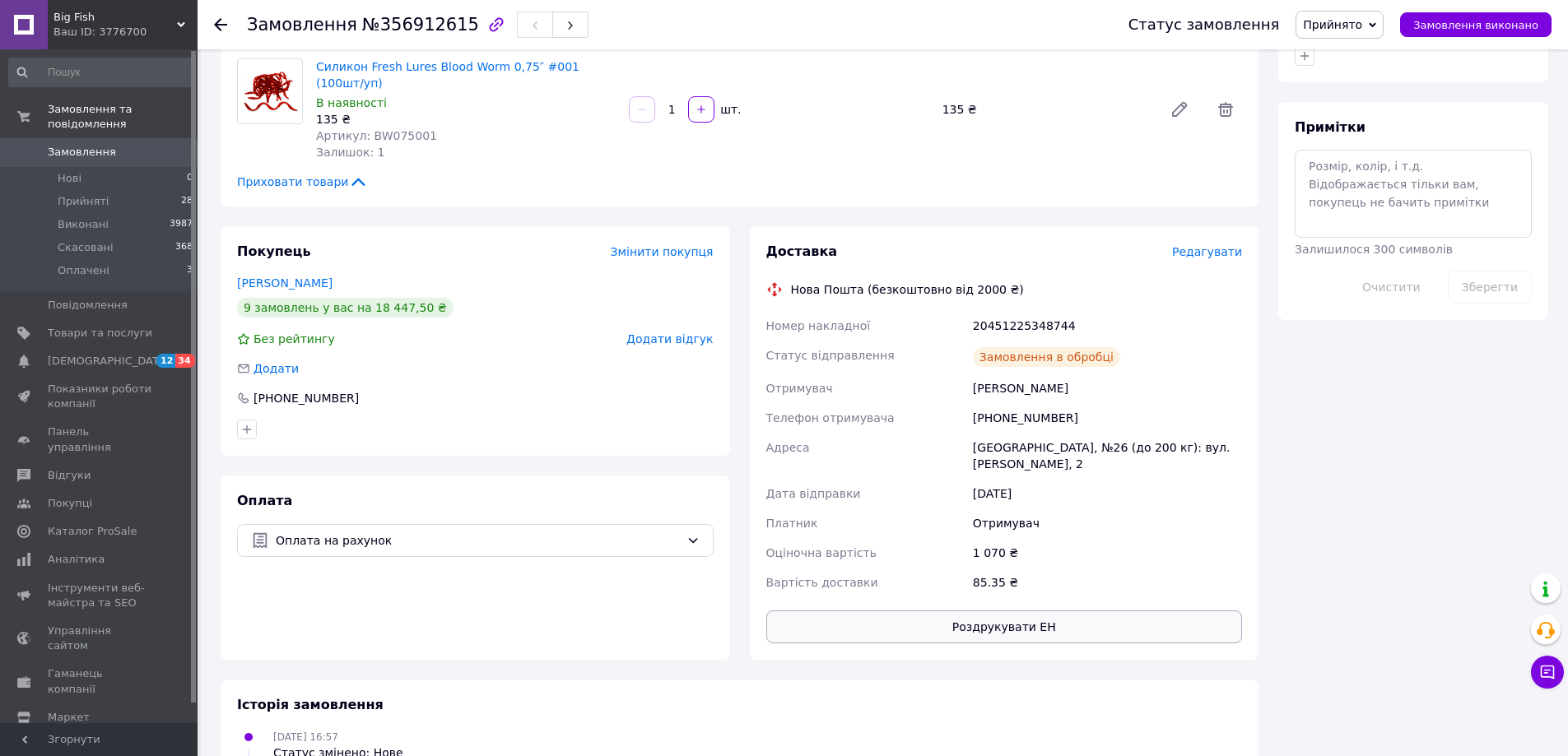
click at [997, 611] on button "Роздрукувати ЕН" at bounding box center [1005, 627] width 476 height 33
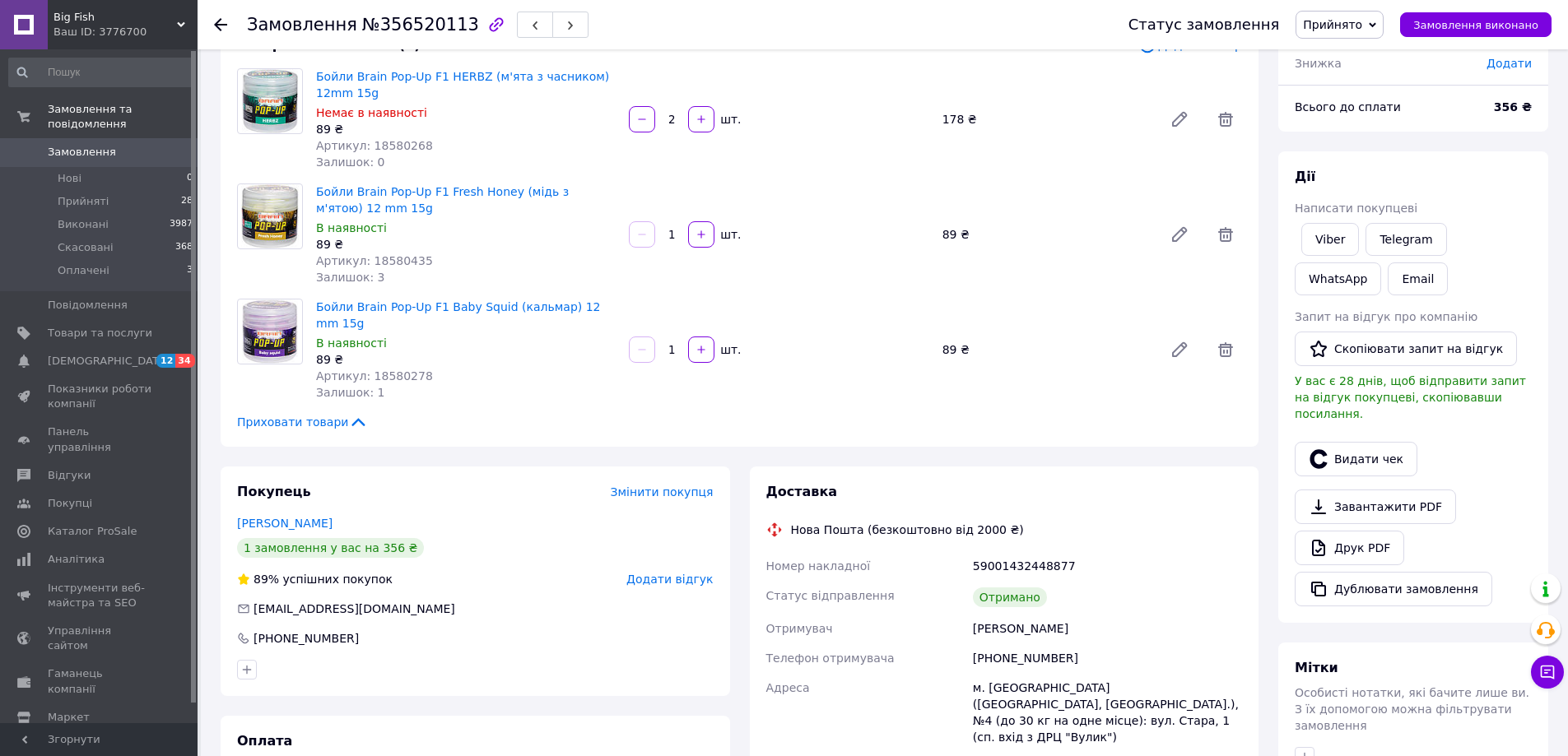
scroll to position [165, 0]
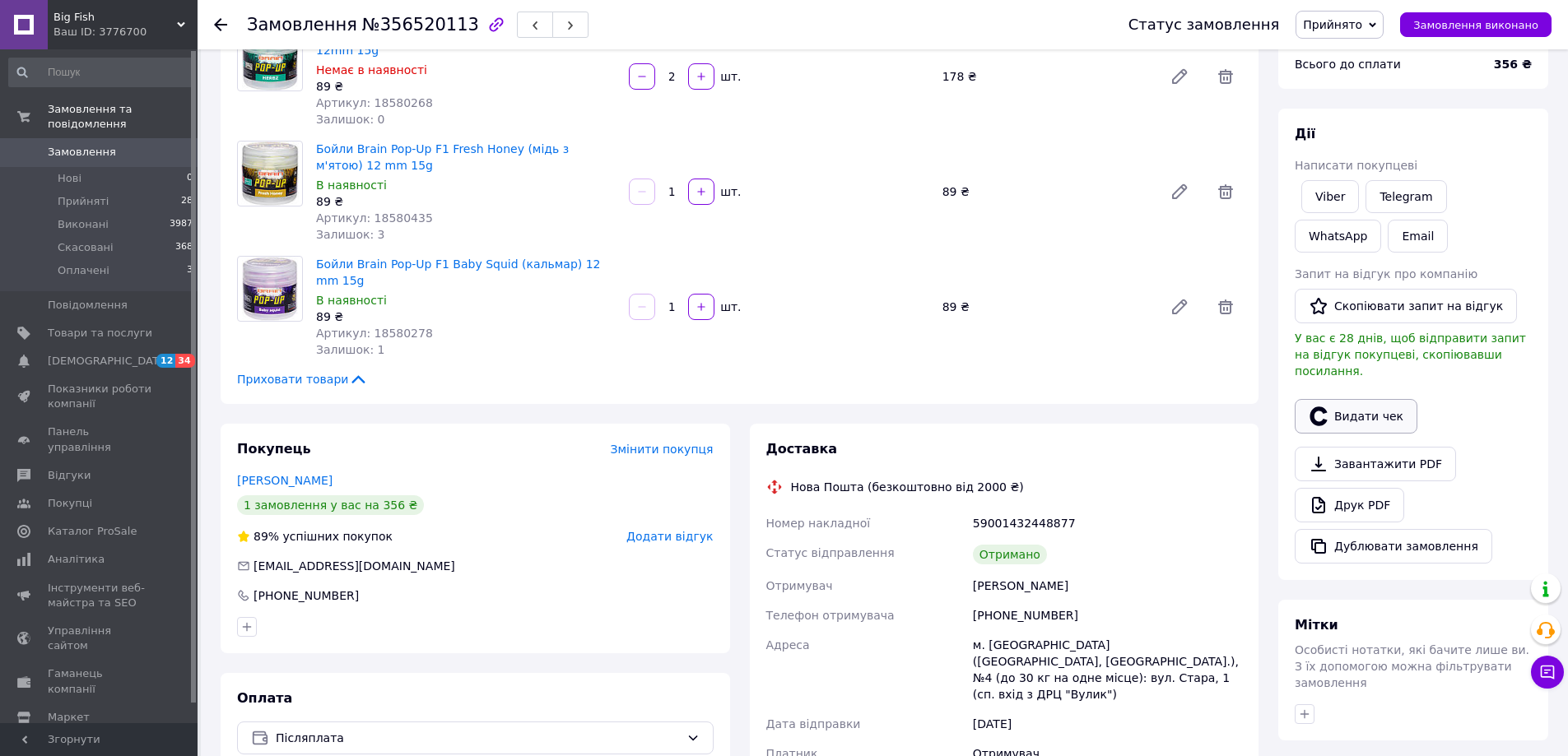
click at [1345, 399] on button "Видати чек" at bounding box center [1356, 416] width 122 height 34
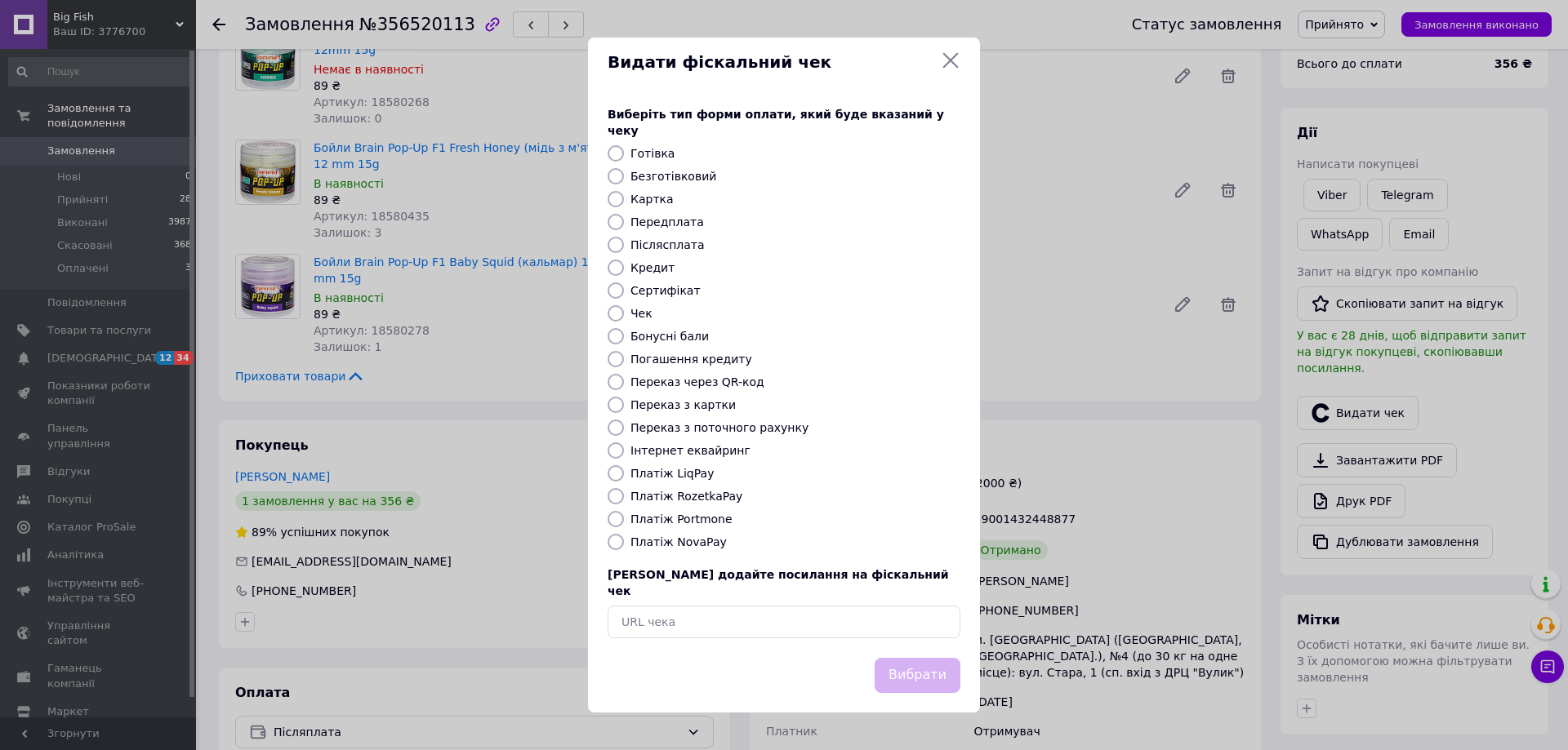
click at [688, 539] on label "Платіж NovaPay" at bounding box center [679, 542] width 96 height 13
click at [624, 539] on input "Платіж NovaPay" at bounding box center [615, 541] width 16 height 16
radio input "true"
click at [912, 662] on button "Вибрати" at bounding box center [917, 675] width 86 height 35
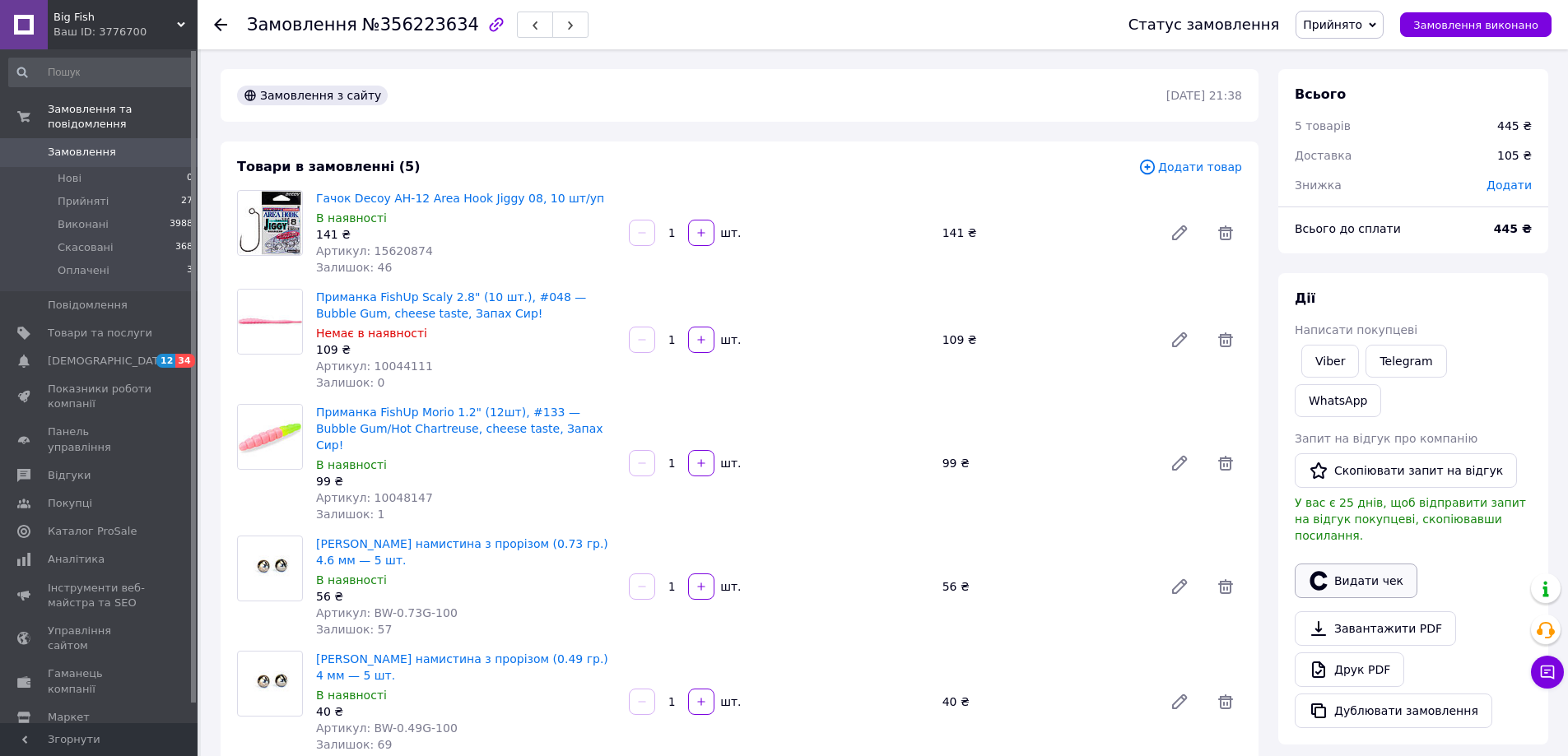
click at [1354, 563] on button "Видати чек" at bounding box center [1356, 581] width 122 height 34
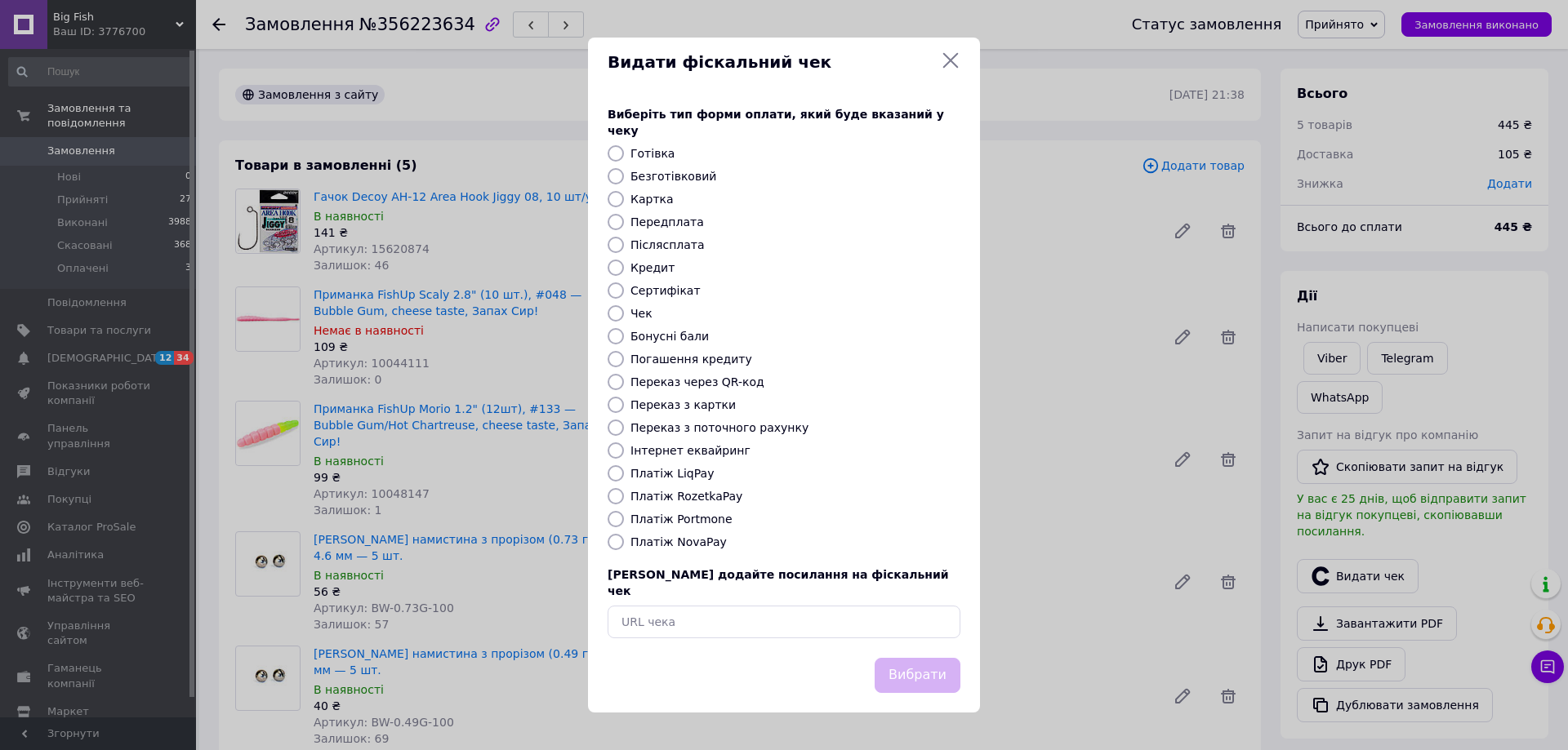
click at [695, 542] on label "Платіж NovaPay" at bounding box center [679, 542] width 96 height 13
click at [624, 542] on input "Платіж NovaPay" at bounding box center [615, 541] width 16 height 16
radio input "true"
click at [920, 658] on button "Вибрати" at bounding box center [917, 675] width 86 height 35
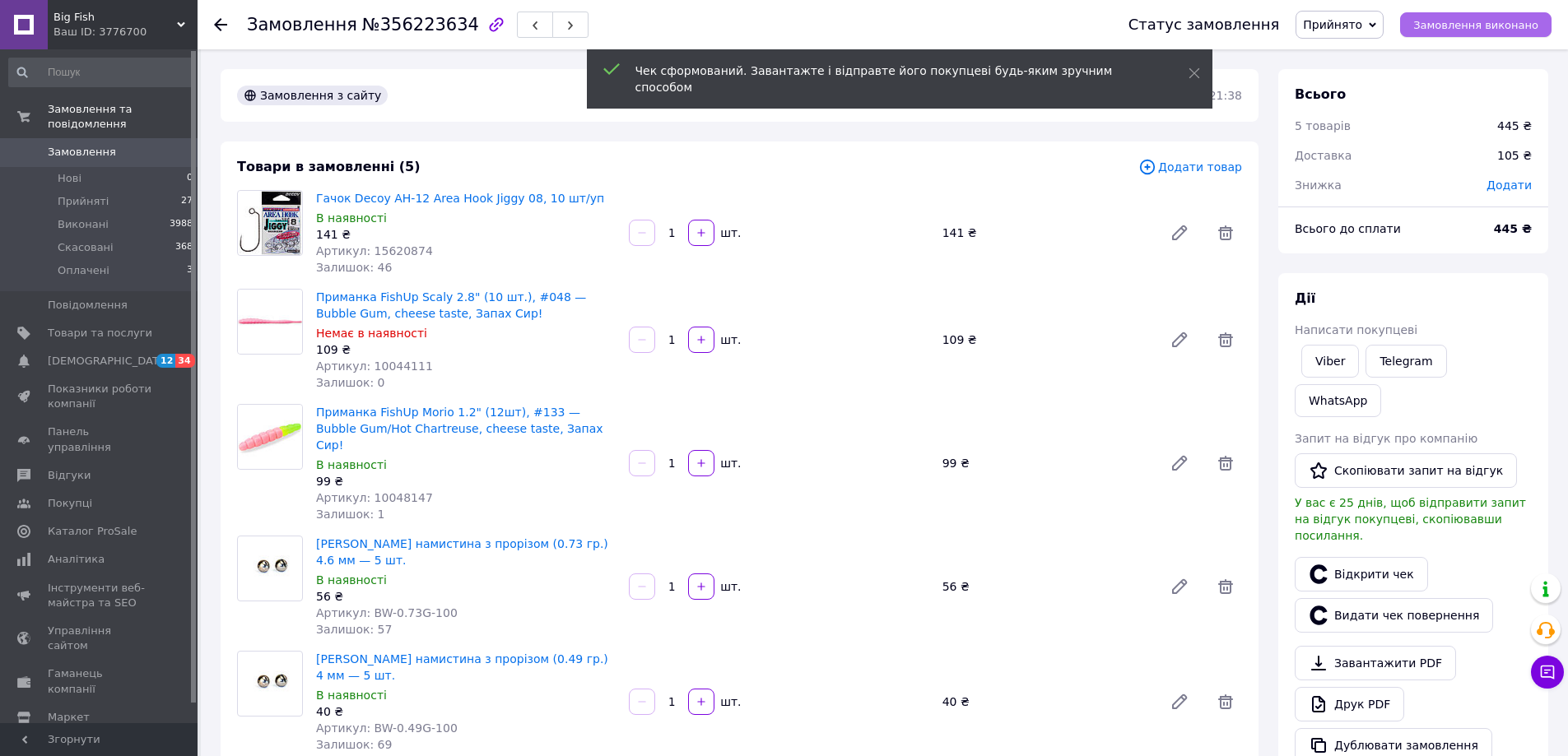
click at [1486, 29] on span "Замовлення виконано" at bounding box center [1476, 25] width 125 height 12
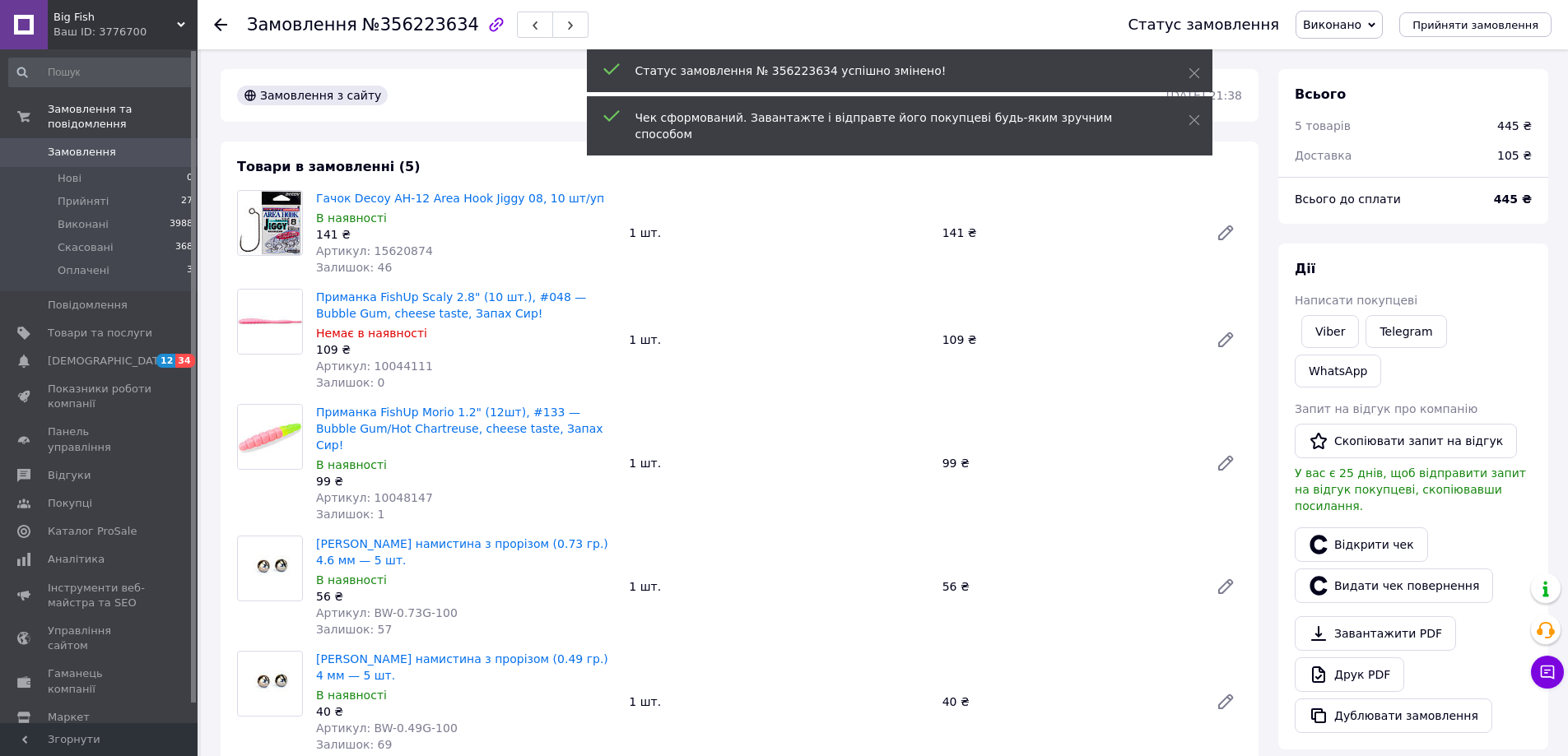
scroll to position [46, 0]
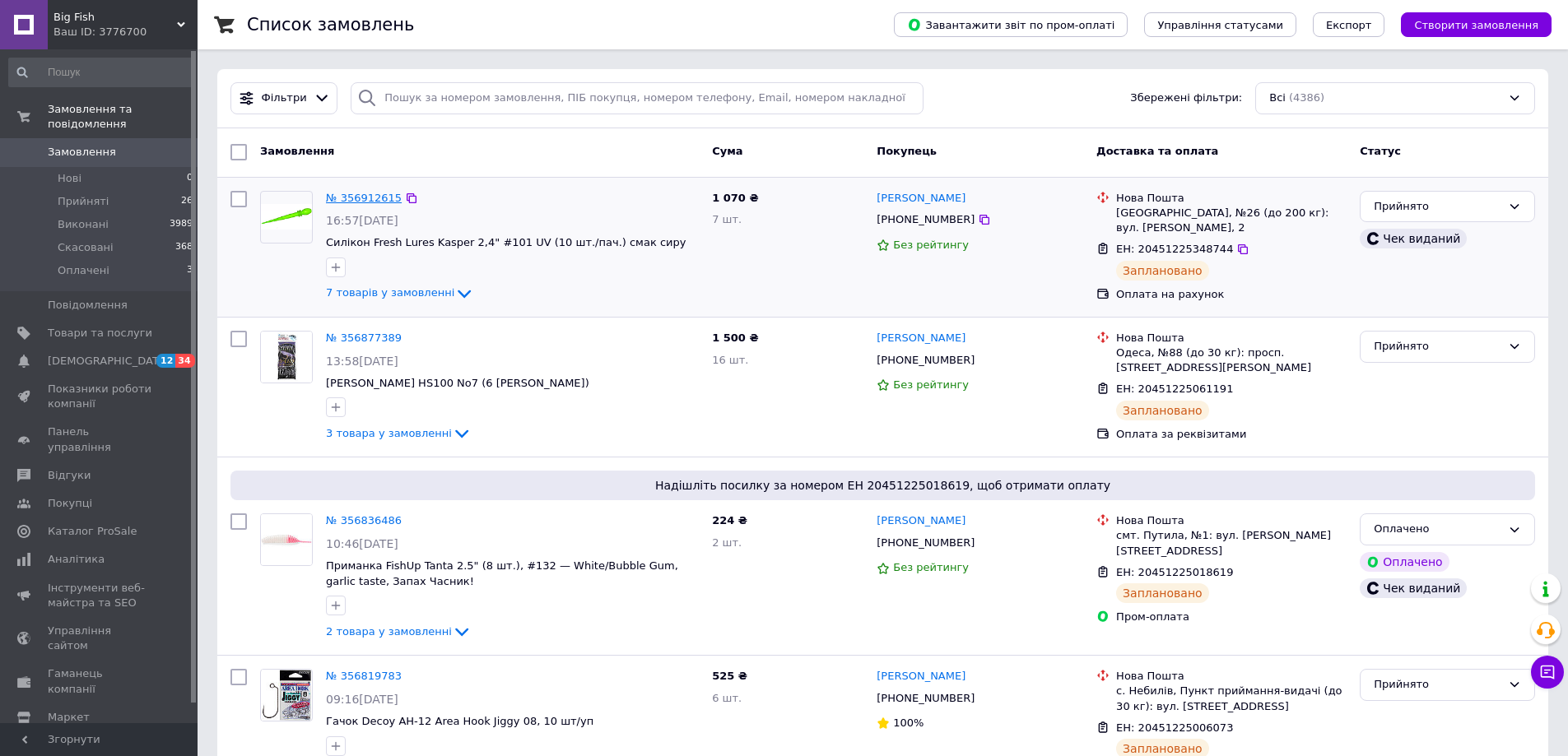
click at [360, 195] on link "№ 356912615" at bounding box center [364, 197] width 76 height 12
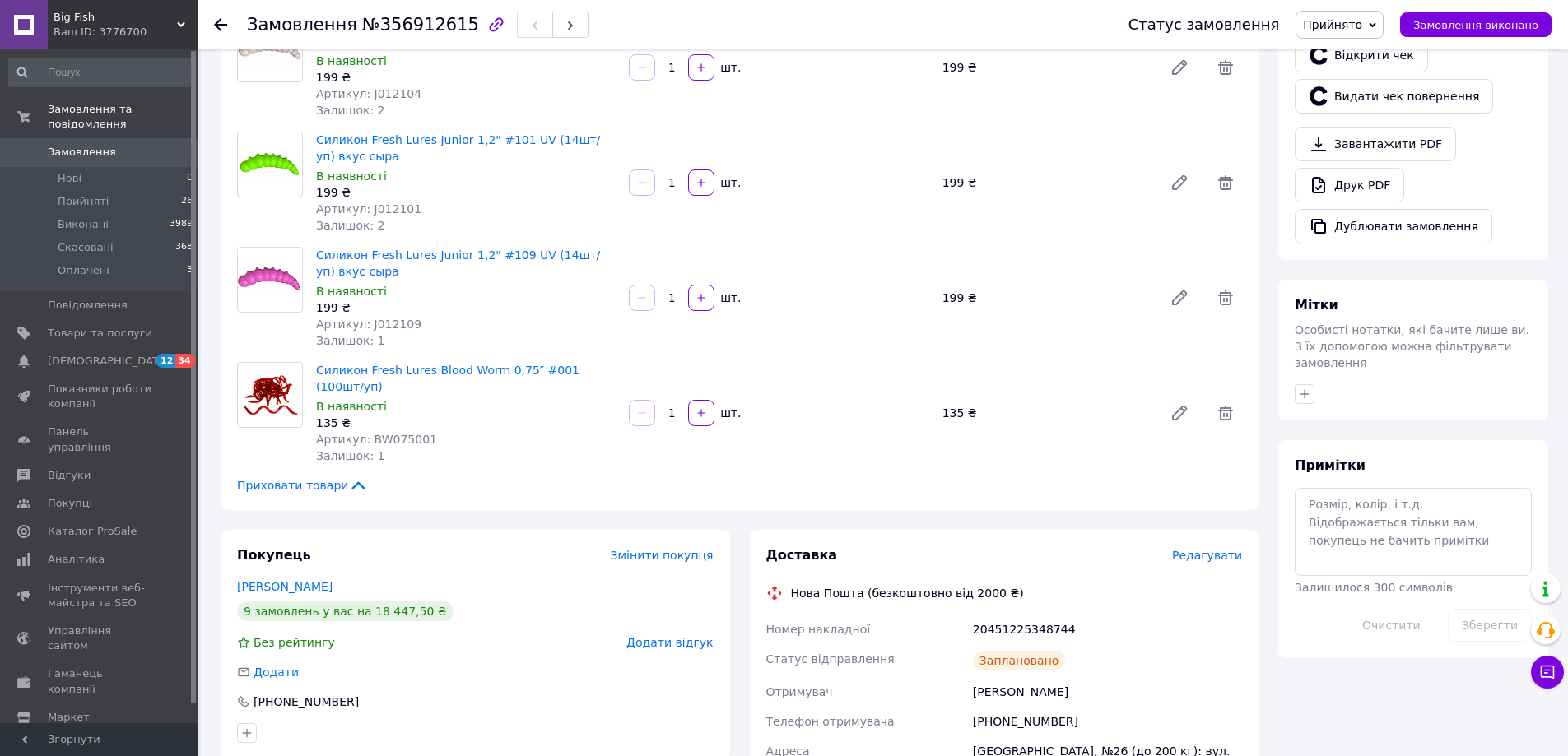
scroll to position [658, 0]
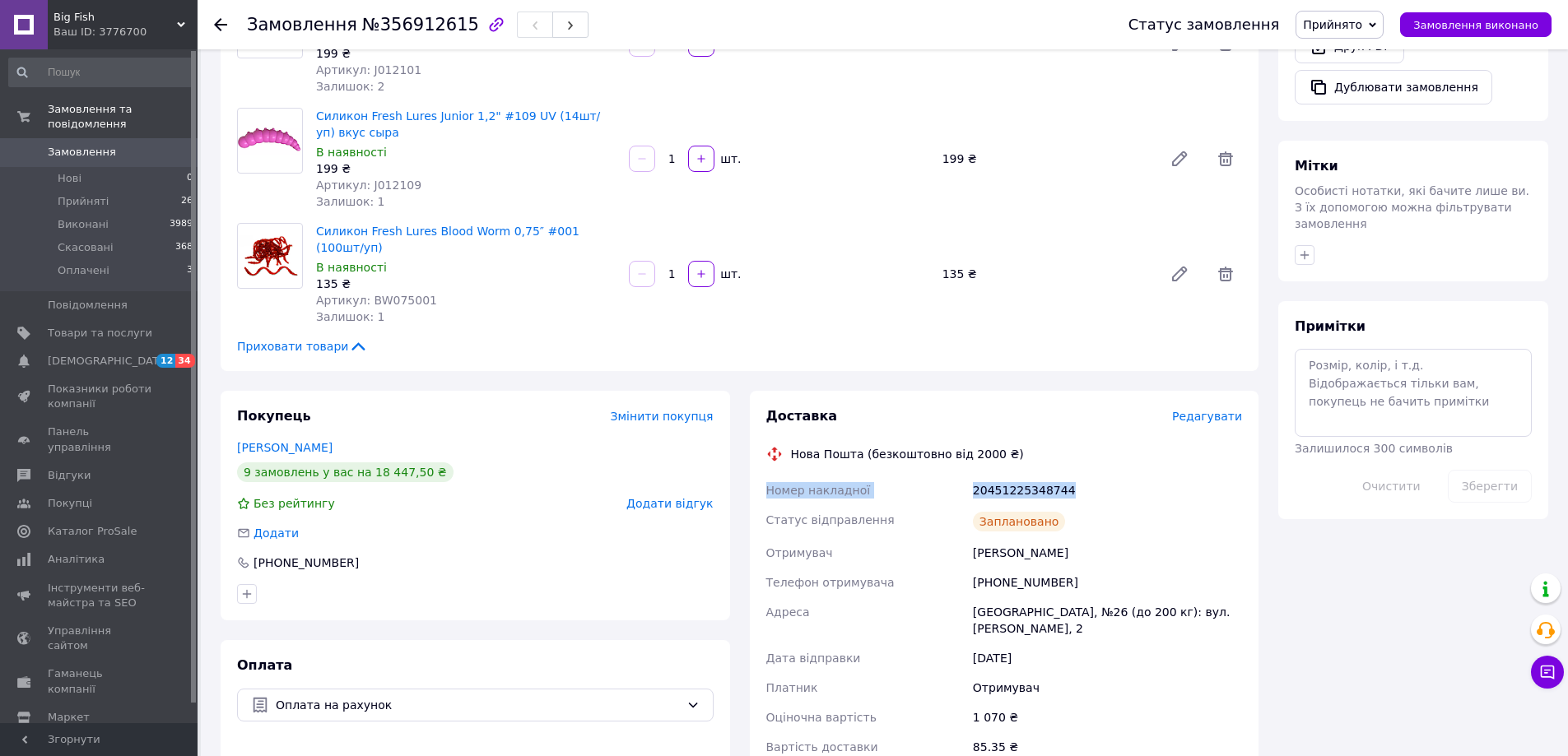
drag, startPoint x: 767, startPoint y: 456, endPoint x: 1093, endPoint y: 456, distance: 326.0
click at [1093, 475] on div "Номер накладної 20451225348744 Статус відправлення Заплановано Отримувач [PERSO…" at bounding box center [1004, 618] width 483 height 286
copy div "Номер накладної 20451225348744"
